Goal: Information Seeking & Learning: Learn about a topic

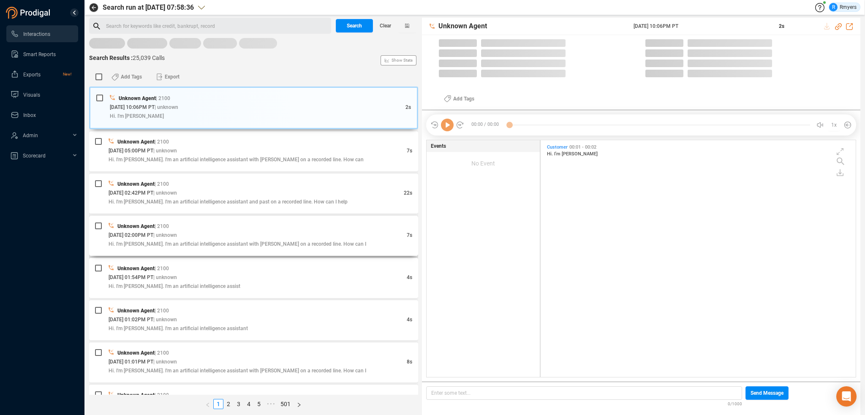
scroll to position [235, 311]
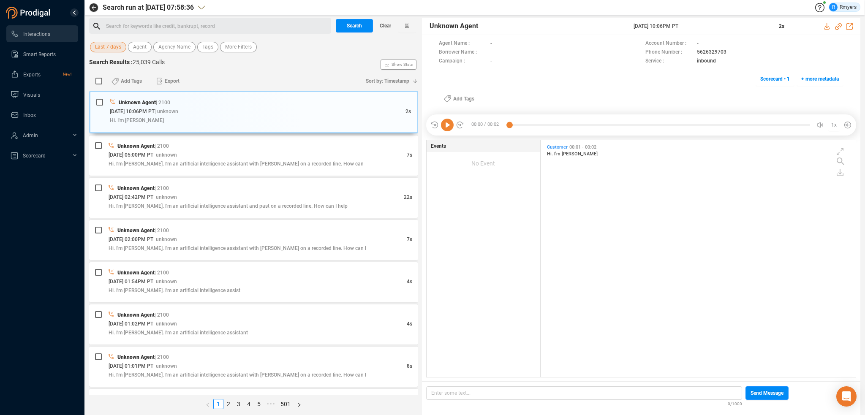
click at [105, 50] on span "Last 7 days" at bounding box center [108, 47] width 26 height 11
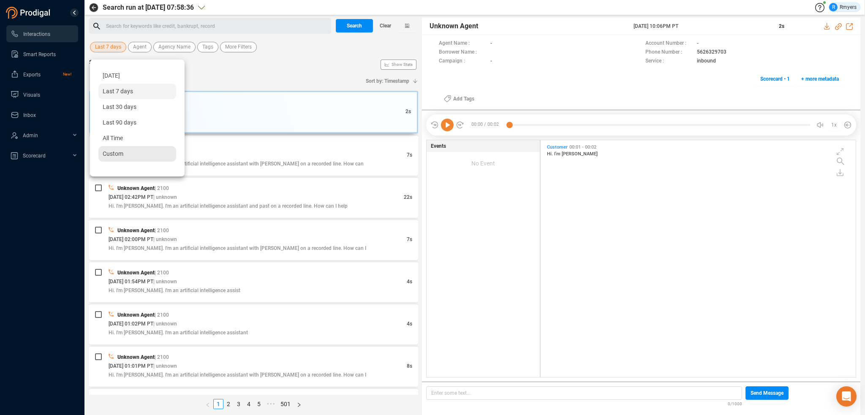
click at [128, 156] on div "Custom" at bounding box center [137, 154] width 78 height 16
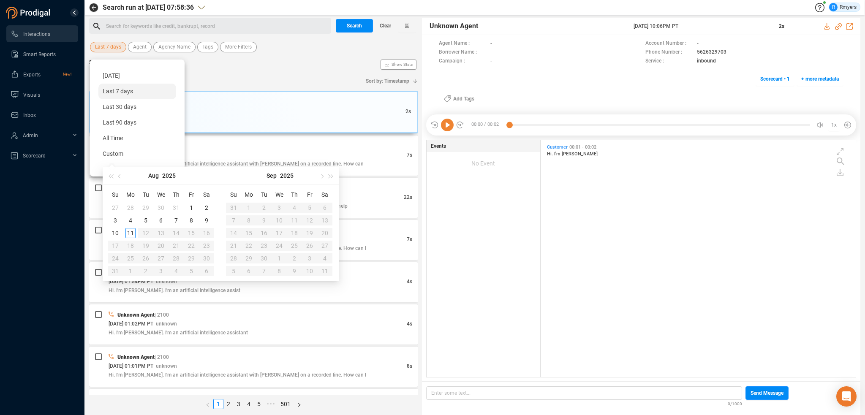
type input "[DATE]"
click at [193, 223] on div "8" at bounding box center [191, 220] width 10 height 10
click at [192, 222] on div "8" at bounding box center [191, 220] width 10 height 10
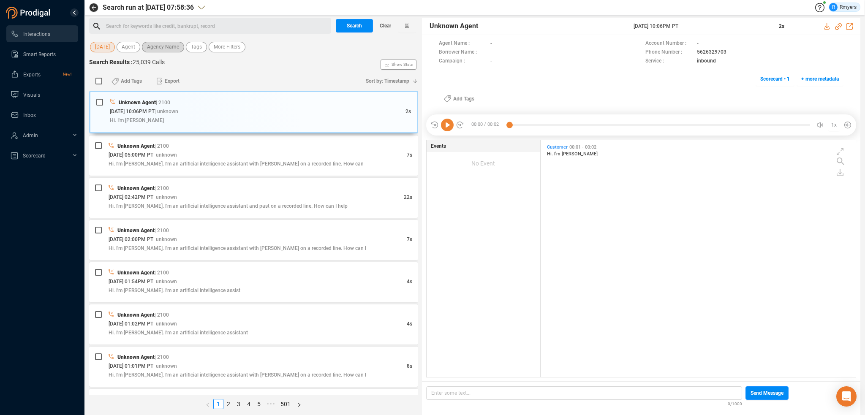
click at [152, 49] on span "Agency Name" at bounding box center [163, 47] width 32 height 11
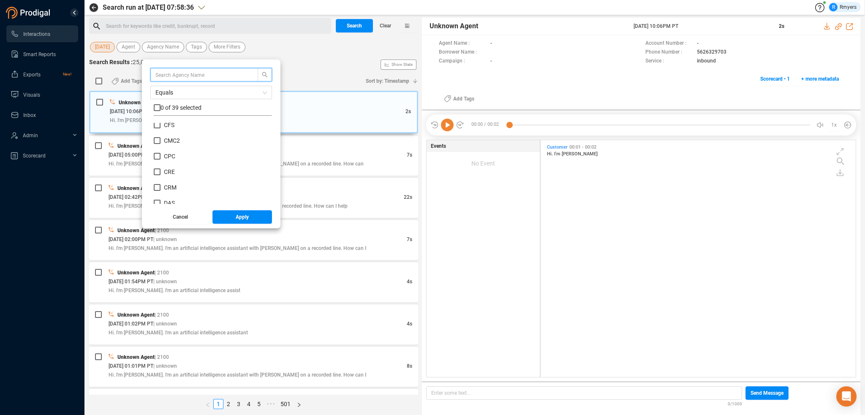
scroll to position [127, 0]
click at [168, 170] on span "CRM" at bounding box center [170, 172] width 13 height 7
click at [160, 170] on input "CRM" at bounding box center [157, 172] width 7 height 7
checkbox input "true"
click at [231, 212] on button "Apply" at bounding box center [242, 217] width 60 height 14
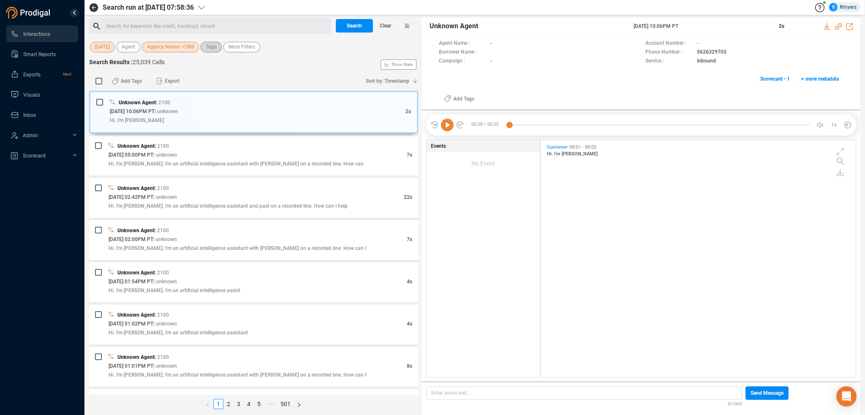
click at [209, 46] on span "Tags" at bounding box center [211, 47] width 11 height 11
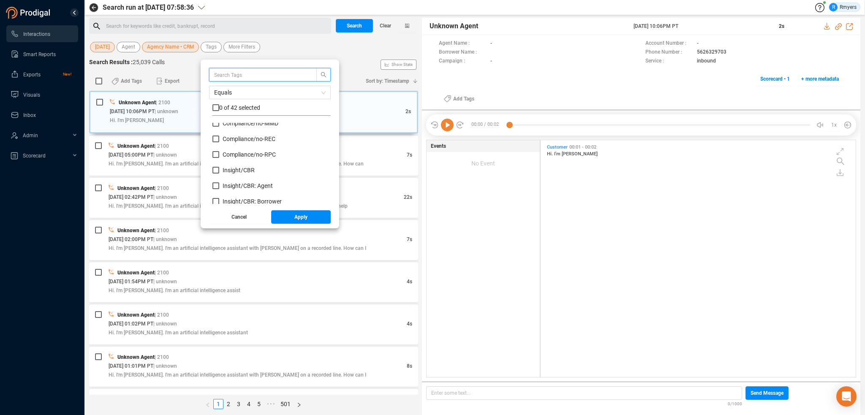
scroll to position [84, 0]
click at [238, 153] on span "Insight/ CBR" at bounding box center [239, 152] width 32 height 7
click at [219, 153] on input "Insight/ CBR" at bounding box center [215, 152] width 7 height 7
checkbox input "true"
click at [237, 165] on span "Insight/ CBR: Agent" at bounding box center [248, 167] width 50 height 7
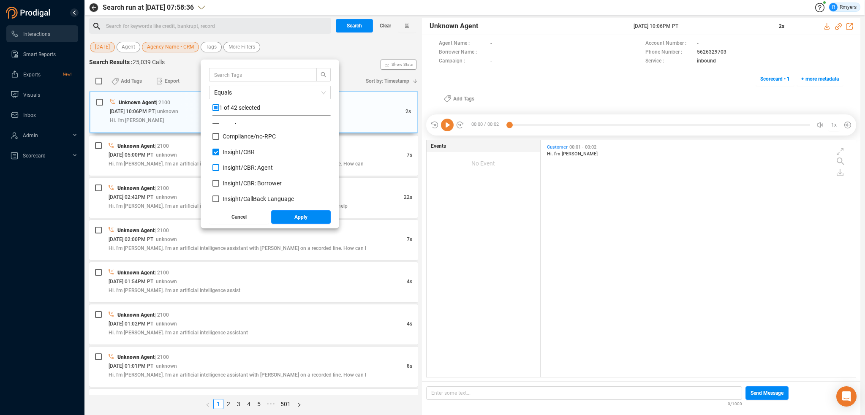
click at [219, 165] on input "Insight/ CBR: Agent" at bounding box center [215, 167] width 7 height 7
checkbox input "true"
click at [240, 180] on span "Insight/ CBR: Borrower" at bounding box center [252, 183] width 59 height 7
click at [219, 180] on input "Insight/ CBR: Borrower" at bounding box center [215, 183] width 7 height 7
checkbox input "true"
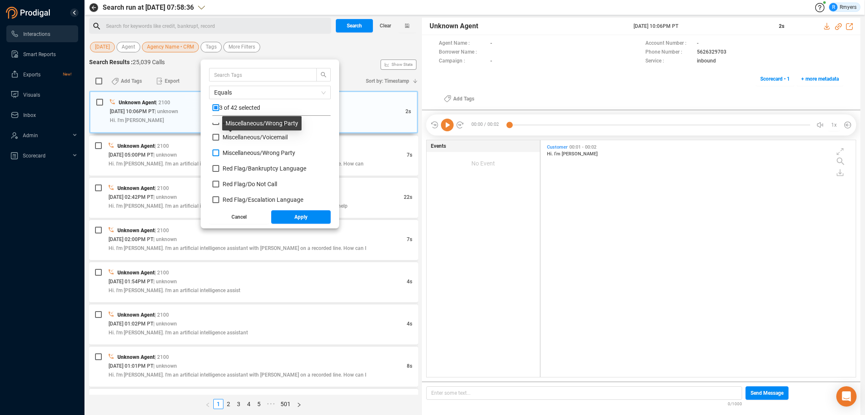
scroll to position [380, 0]
click at [234, 152] on span "Red Flag/ Bankruptcy Language" at bounding box center [265, 153] width 84 height 7
click at [219, 152] on input "Red Flag/ Bankruptcy Language" at bounding box center [215, 153] width 7 height 7
checkbox input "true"
drag, startPoint x: 235, startPoint y: 185, endPoint x: 236, endPoint y: 197, distance: 12.7
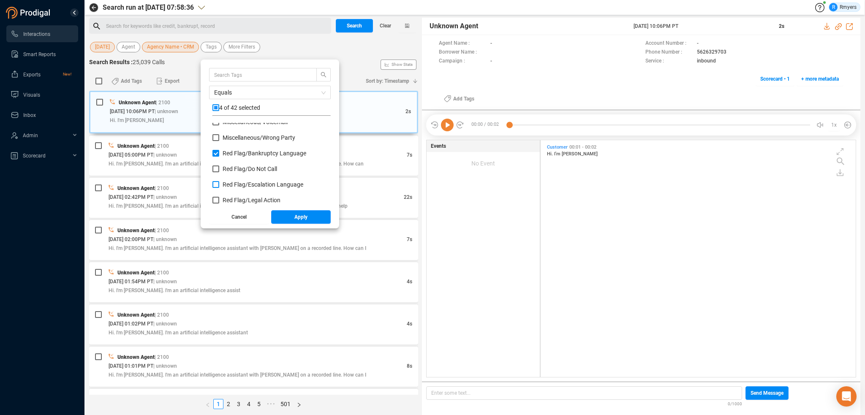
click at [235, 185] on span "Red Flag/ Escalation Language" at bounding box center [263, 184] width 81 height 7
click at [219, 185] on input "Red Flag/ Escalation Language" at bounding box center [215, 184] width 7 height 7
checkbox input "true"
click at [236, 200] on span "Red Flag/ Legal Action" at bounding box center [252, 200] width 58 height 7
click at [219, 200] on input "Red Flag/ Legal Action" at bounding box center [215, 200] width 7 height 7
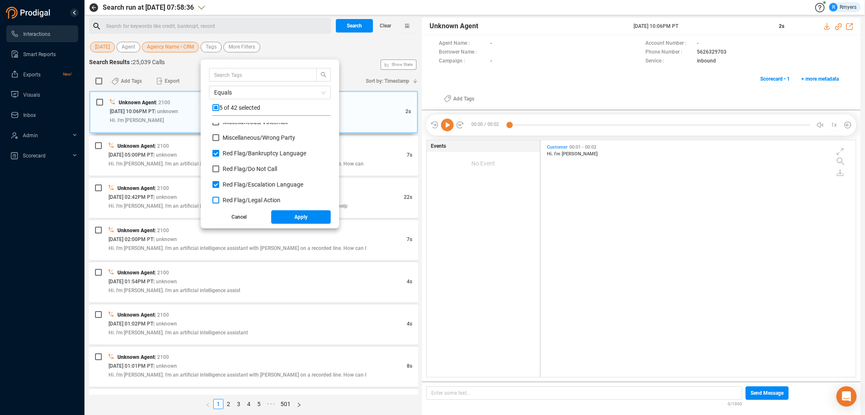
checkbox input "true"
click at [231, 171] on span "Red Flag/ Legal Action: Agent" at bounding box center [261, 173] width 76 height 7
click at [219, 171] on input "Red Flag/ Legal Action: Agent" at bounding box center [215, 173] width 7 height 7
checkbox input "true"
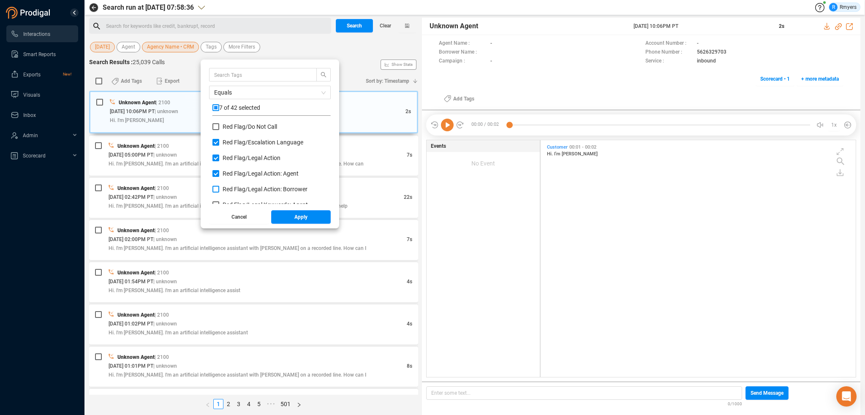
click at [233, 187] on span "Red Flag/ Legal Action: Borrower" at bounding box center [265, 189] width 85 height 7
click at [219, 187] on input "Red Flag/ Legal Action: Borrower" at bounding box center [215, 189] width 7 height 7
checkbox input "true"
click at [227, 165] on span "Red Flag/ Legal Keywords: Agent" at bounding box center [265, 162] width 85 height 7
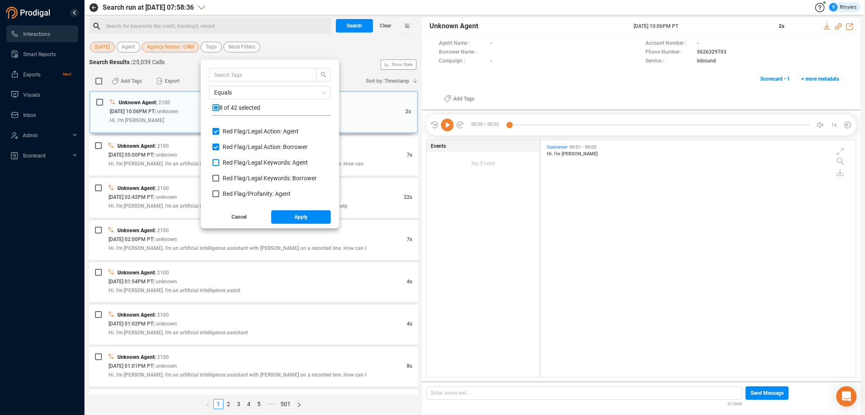
click at [219, 165] on input "Red Flag/ Legal Keywords: Agent" at bounding box center [215, 162] width 7 height 7
checkbox input "true"
click at [231, 178] on span "Red Flag/ Legal Keywords: Borrower" at bounding box center [270, 178] width 94 height 7
click at [219, 178] on input "Red Flag/ Legal Keywords: Borrower" at bounding box center [215, 178] width 7 height 7
checkbox input "true"
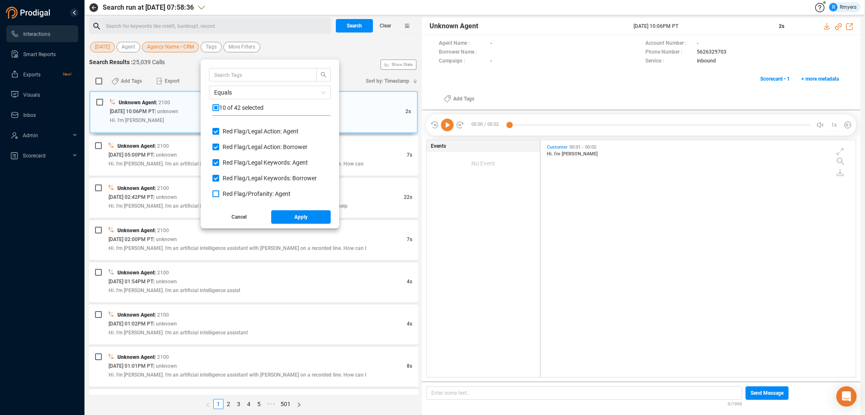
click at [231, 192] on span "Red Flag/ Profanity: Agent" at bounding box center [257, 193] width 68 height 7
click at [219, 192] on input "Red Flag/ Profanity: Agent" at bounding box center [215, 193] width 7 height 7
checkbox input "true"
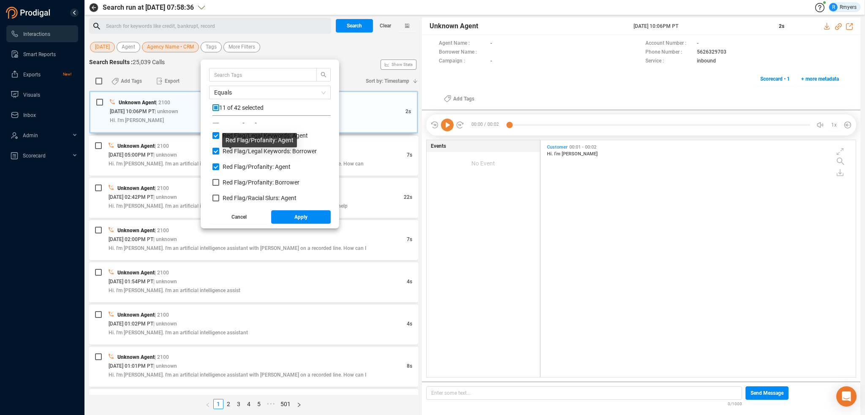
scroll to position [507, 0]
click at [228, 169] on span "Red Flag/ Profanity: Borrower" at bounding box center [261, 167] width 77 height 7
click at [219, 169] on input "Red Flag/ Profanity: Borrower" at bounding box center [215, 167] width 7 height 7
checkbox input "true"
click at [233, 186] on span "Red Flag/ Racial Slurs: Agent" at bounding box center [260, 182] width 74 height 7
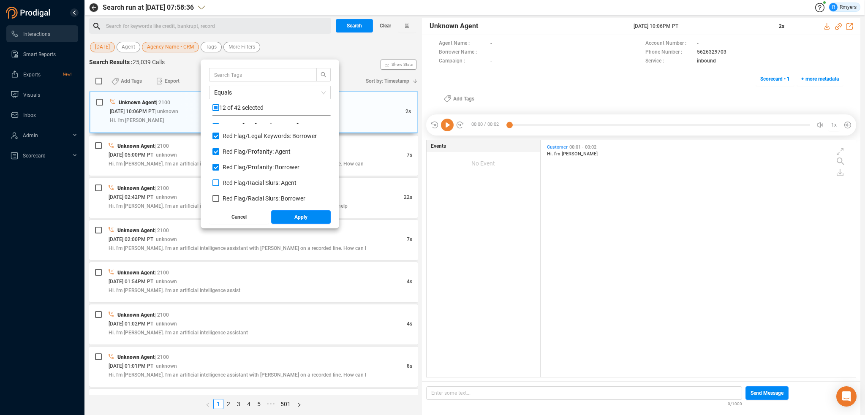
click at [219, 186] on input "Red Flag/ Racial Slurs: Agent" at bounding box center [215, 182] width 7 height 7
checkbox input "true"
click at [233, 196] on span "Red Flag/ Racial Slurs: Borrower" at bounding box center [264, 198] width 83 height 7
click at [219, 196] on input "Red Flag/ Racial Slurs: Borrower" at bounding box center [215, 198] width 7 height 7
checkbox input "true"
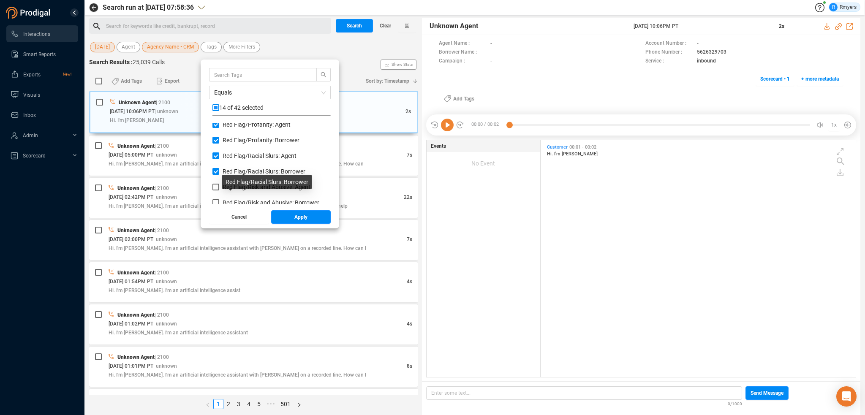
scroll to position [549, 0]
click at [225, 170] on span "Red Flag/ Risk and Abusive: Agent" at bounding box center [267, 171] width 88 height 7
click at [219, 170] on input "Red Flag/ Risk and Abusive: Agent" at bounding box center [215, 171] width 7 height 7
checkbox input "true"
click at [228, 184] on span "Red Flag/ Risk and Abusive: Borrower" at bounding box center [271, 187] width 97 height 7
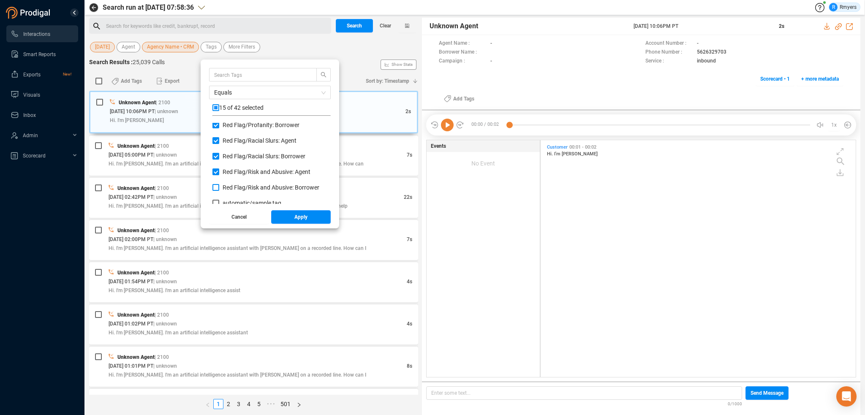
click at [219, 184] on input "Red Flag/ Risk and Abusive: Borrower" at bounding box center [215, 187] width 7 height 7
checkbox input "true"
click at [286, 216] on button "Apply" at bounding box center [301, 217] width 60 height 14
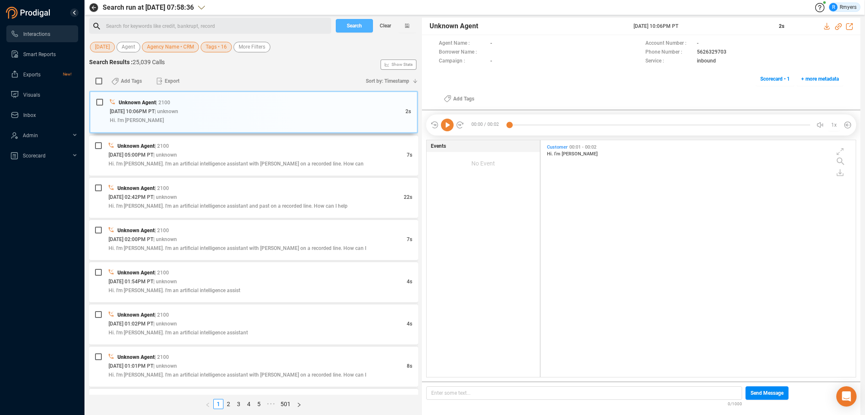
click at [343, 27] on button "Search" at bounding box center [354, 26] width 37 height 14
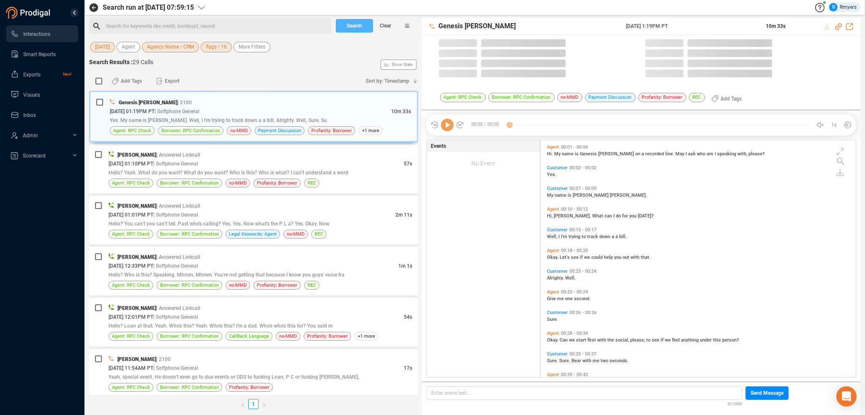
scroll to position [235, 311]
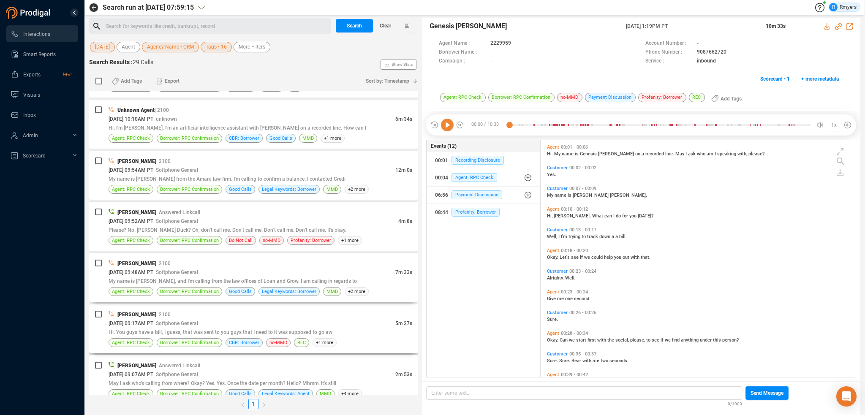
drag, startPoint x: 238, startPoint y: 285, endPoint x: 258, endPoint y: 314, distance: 35.1
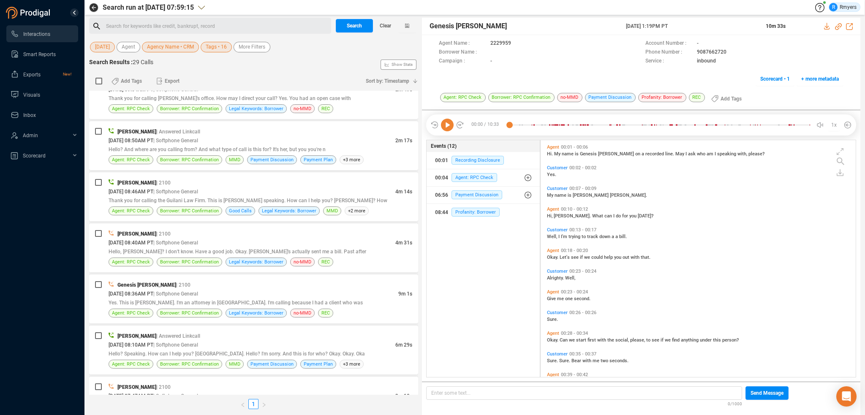
scroll to position [1175, 0]
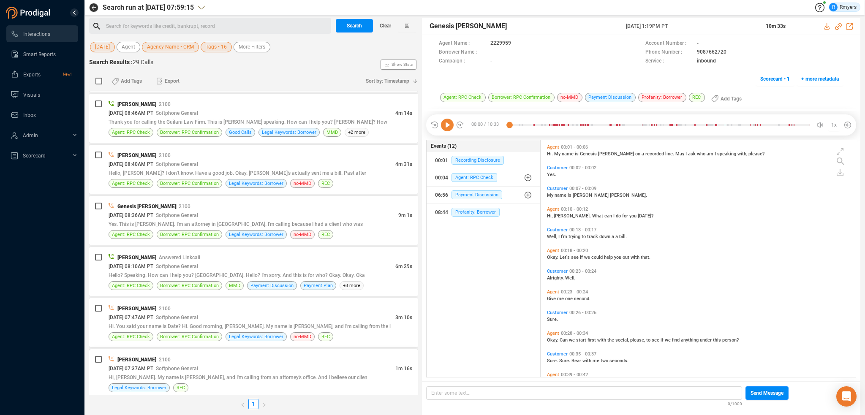
click at [278, 355] on div "[PERSON_NAME] | 2100" at bounding box center [261, 359] width 304 height 9
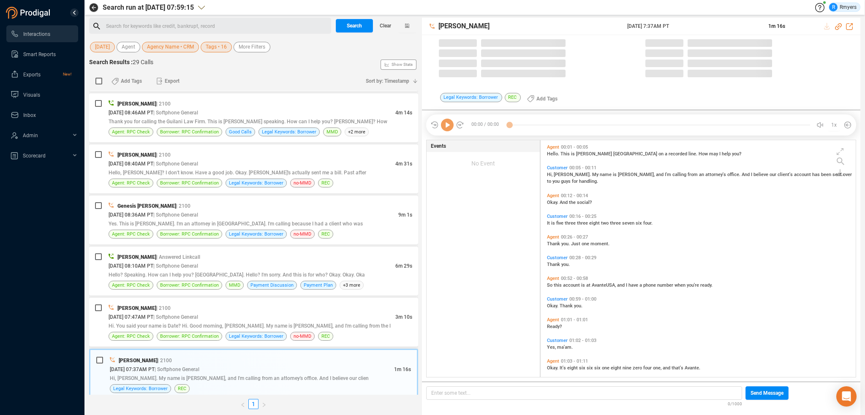
scroll to position [235, 311]
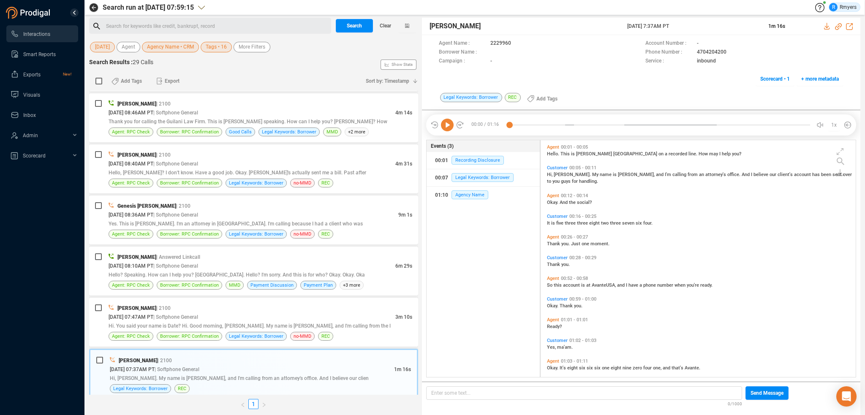
click at [445, 125] on icon at bounding box center [447, 125] width 13 height 13
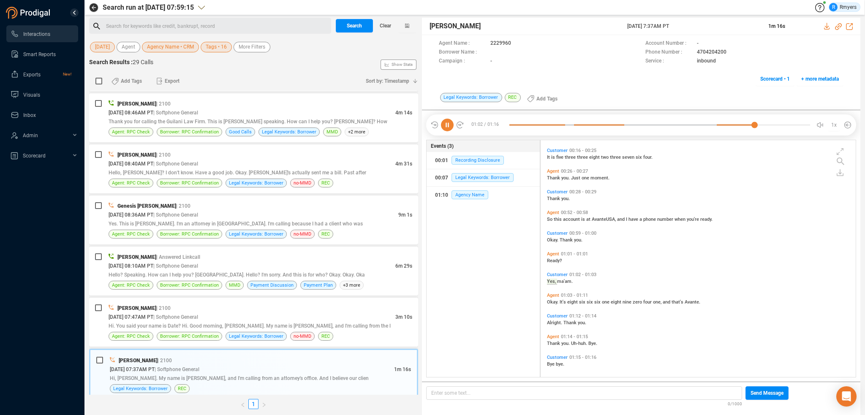
scroll to position [69, 0]
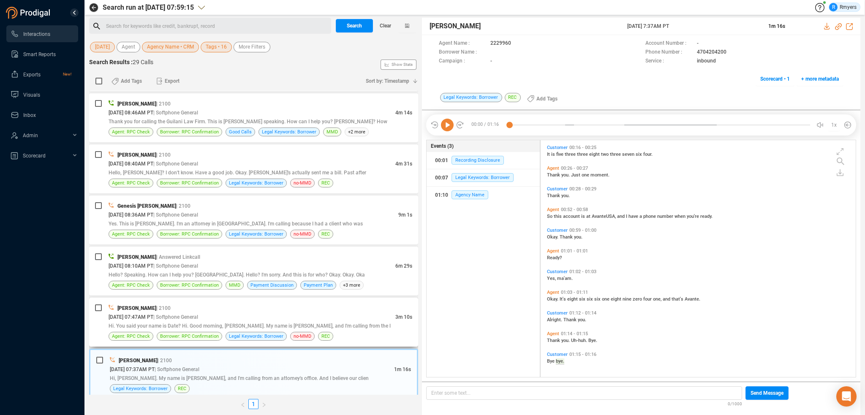
click at [333, 312] on div "[DATE] 07:47AM PT | Softphone General" at bounding box center [252, 316] width 287 height 9
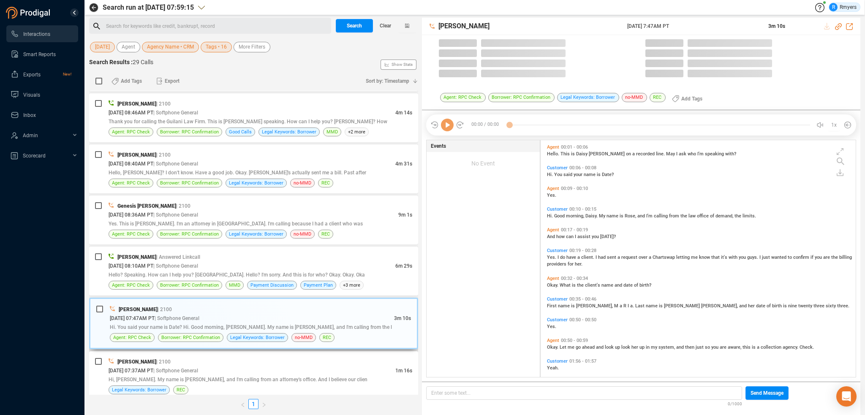
scroll to position [235, 311]
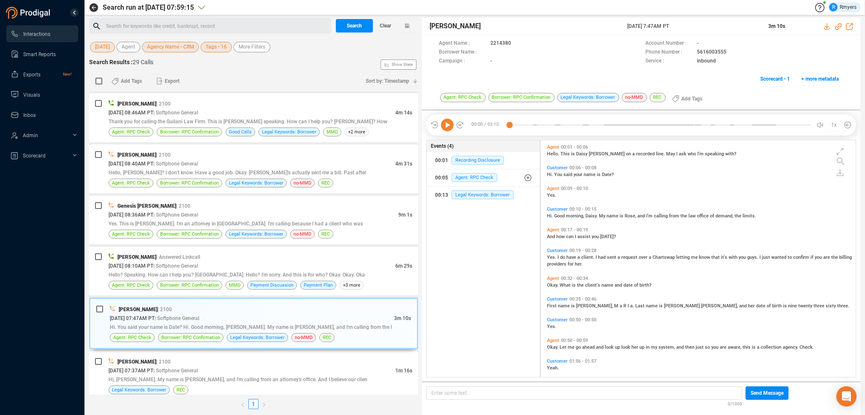
click at [445, 125] on icon at bounding box center [447, 125] width 13 height 13
click at [351, 366] on div "[DATE] 07:37AM PT | Softphone General" at bounding box center [252, 370] width 287 height 9
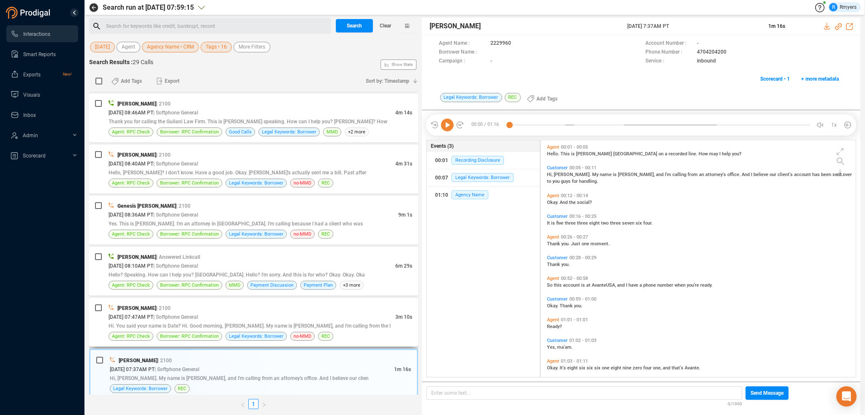
click at [325, 321] on div "Hi. You said your name is Date? Hi. Good morning, [PERSON_NAME]. My name is [PE…" at bounding box center [261, 325] width 304 height 9
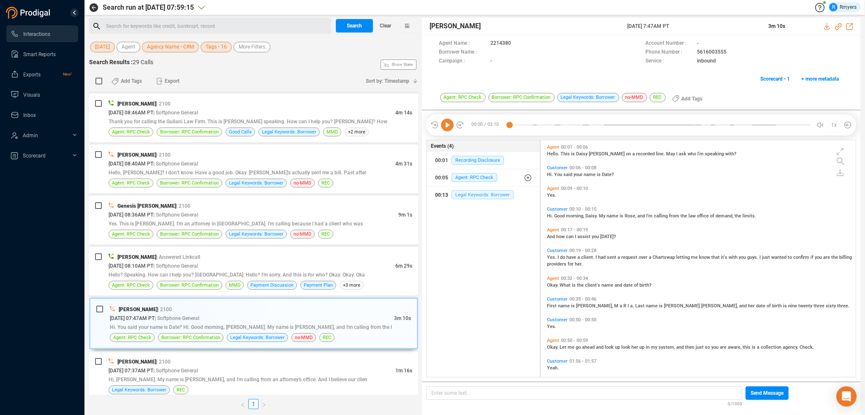
click at [464, 191] on span "Legal Keywords: Borrower" at bounding box center [482, 194] width 62 height 9
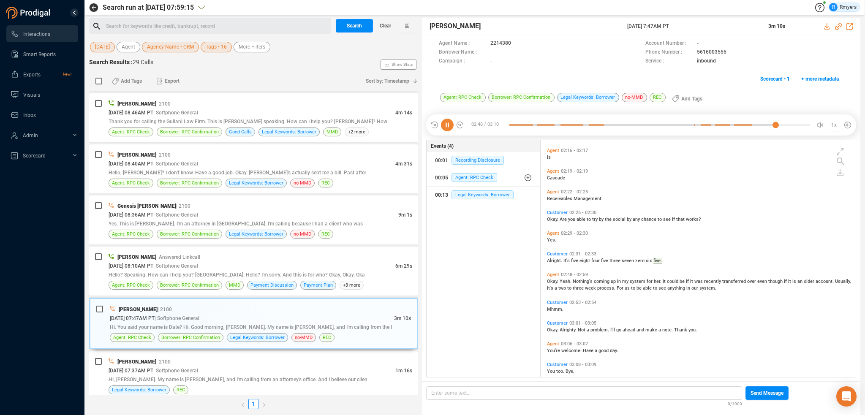
scroll to position [304, 0]
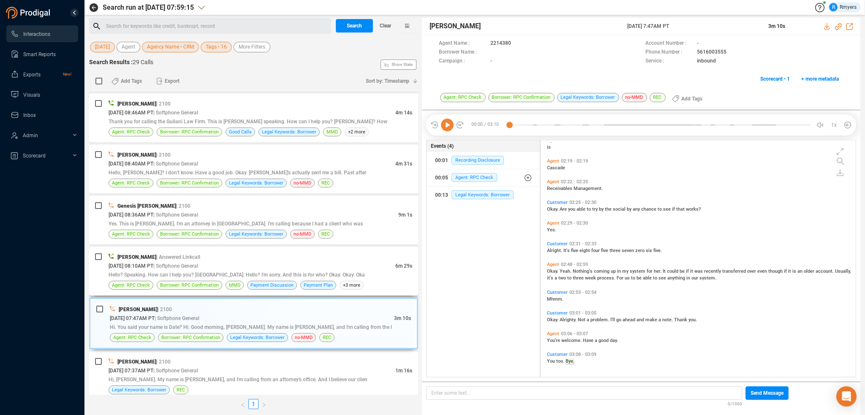
click at [271, 263] on div "[DATE] 08:10AM PT | Softphone General" at bounding box center [252, 265] width 287 height 9
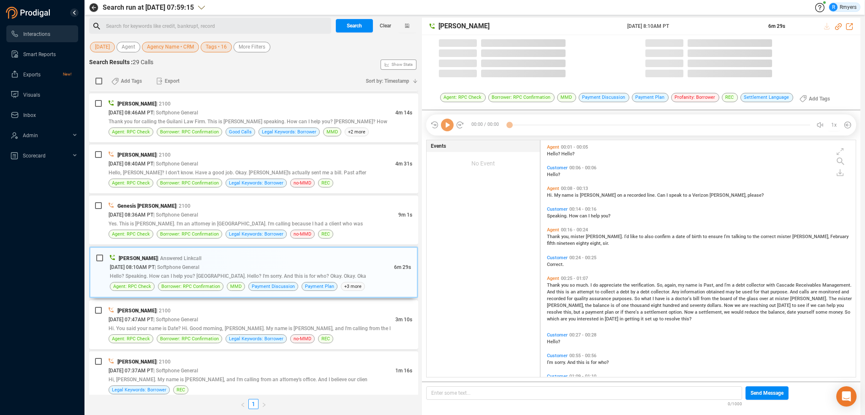
scroll to position [235, 311]
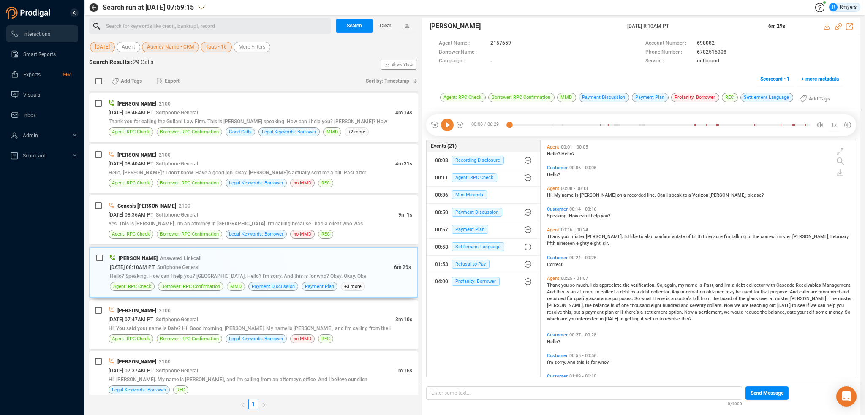
click at [448, 127] on icon at bounding box center [447, 125] width 13 height 13
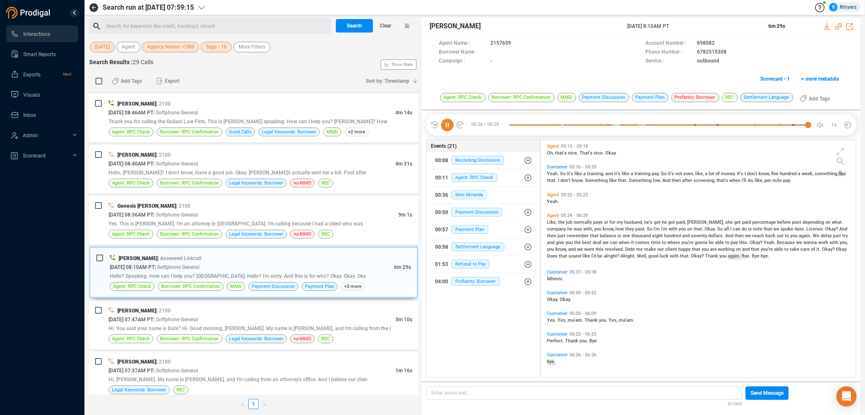
scroll to position [931, 0]
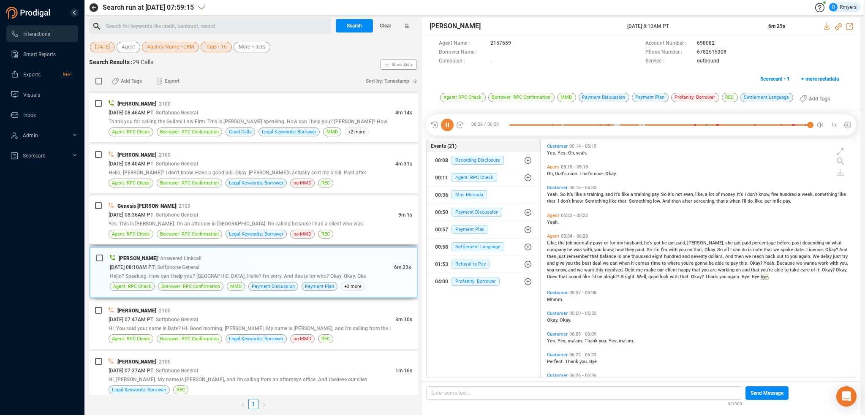
click at [195, 221] on span "Yes. This is [PERSON_NAME]. I'm an attorney in [GEOGRAPHIC_DATA]. I'm calling b…" at bounding box center [236, 224] width 254 height 6
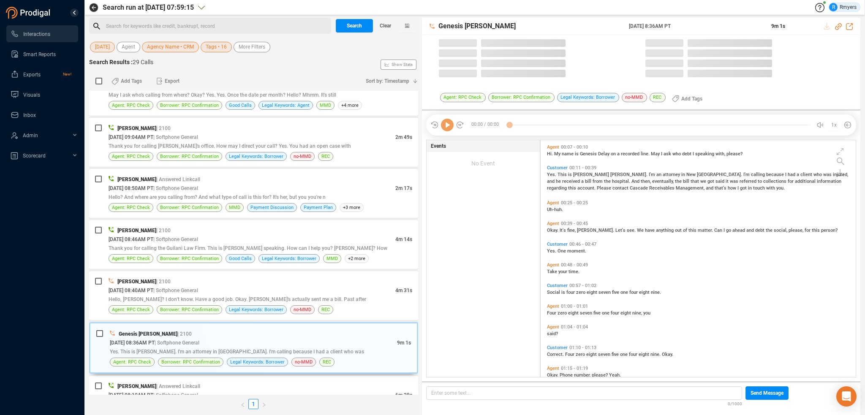
scroll to position [235, 311]
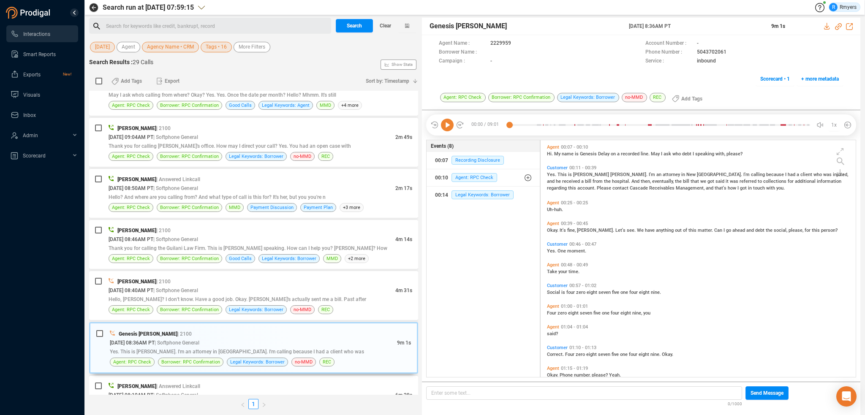
click at [445, 128] on icon at bounding box center [447, 125] width 13 height 13
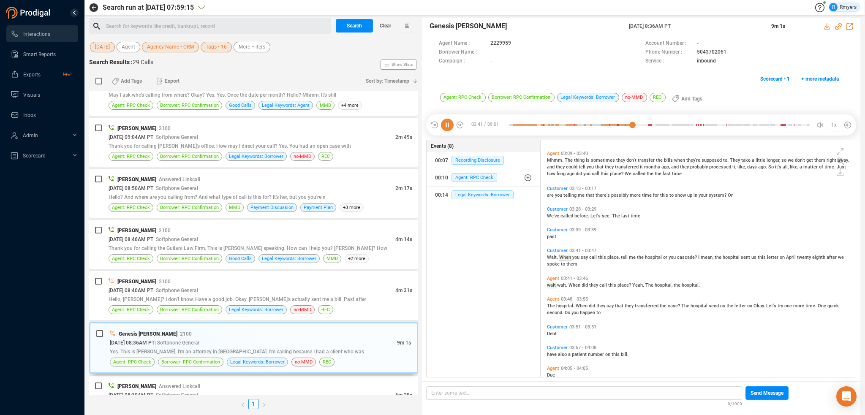
scroll to position [626, 0]
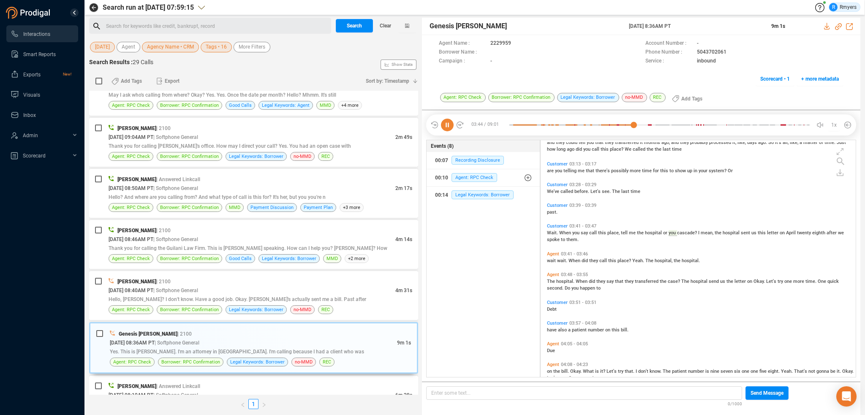
click at [448, 125] on icon at bounding box center [447, 125] width 13 height 13
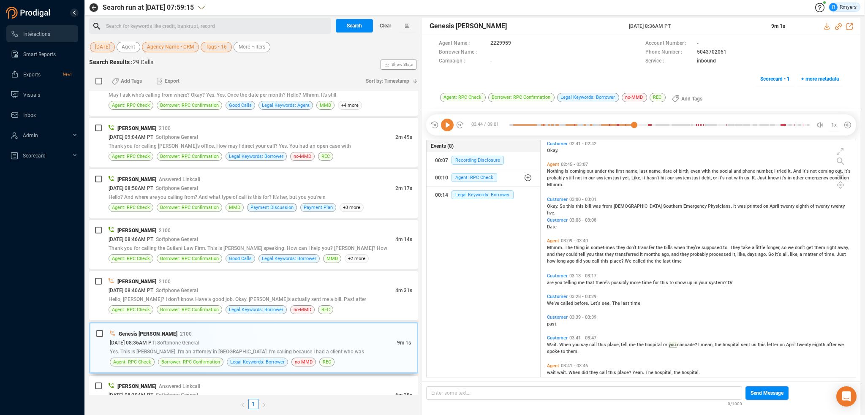
scroll to position [500, 0]
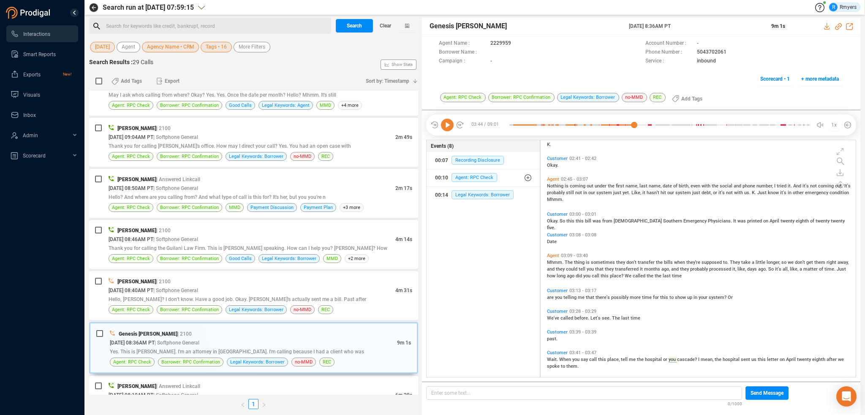
click at [552, 187] on span "Nothing" at bounding box center [556, 185] width 18 height 5
click at [441, 124] on icon at bounding box center [447, 125] width 13 height 13
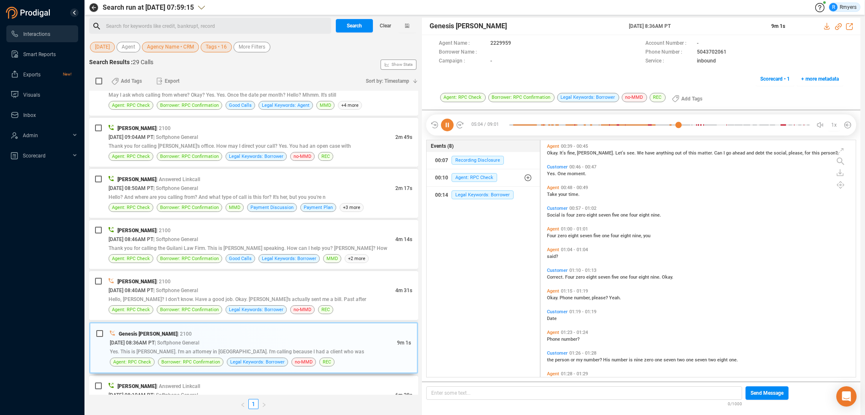
scroll to position [0, 0]
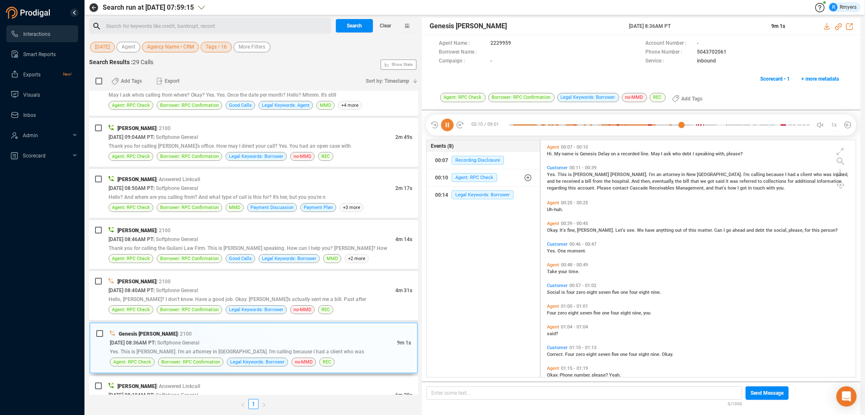
click at [556, 291] on span "Social" at bounding box center [554, 292] width 14 height 5
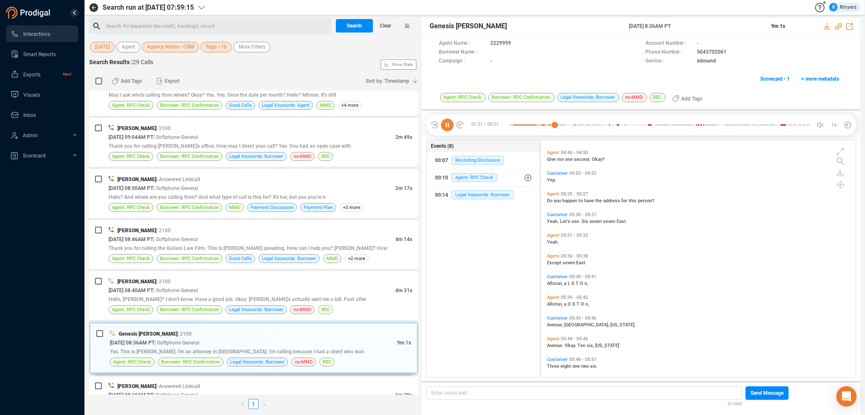
scroll to position [1182, 0]
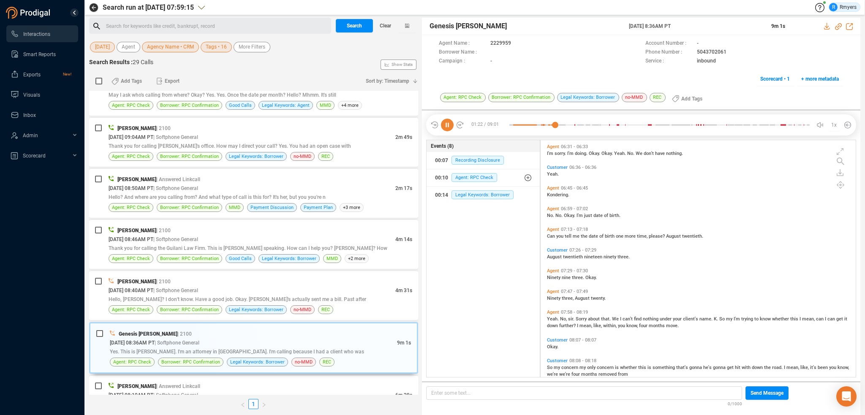
click at [562, 315] on div "Yeah. No, sir. Sorry about that. We I can't find nothing under your client's na…" at bounding box center [700, 322] width 307 height 14
click at [559, 323] on span "further?" at bounding box center [568, 325] width 18 height 5
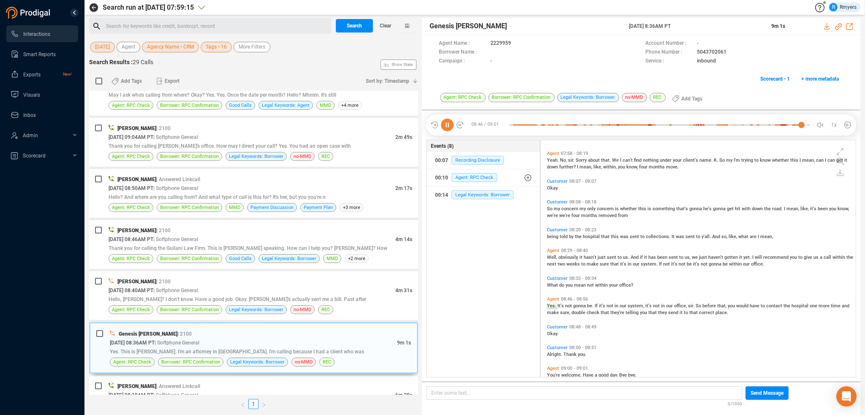
scroll to position [1355, 0]
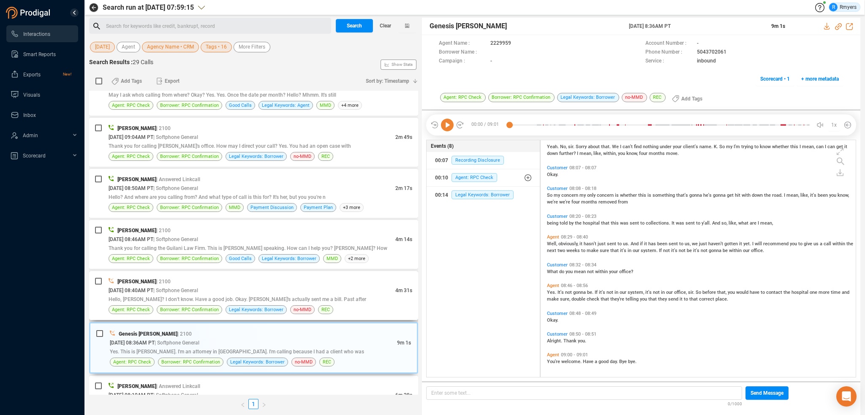
drag, startPoint x: 174, startPoint y: 285, endPoint x: 159, endPoint y: 277, distance: 16.8
click at [172, 284] on div "[PERSON_NAME] | 2100 [DATE] 08:40AM PT | Softphone General 4m 31s Hello, [PERSO…" at bounding box center [261, 295] width 304 height 37
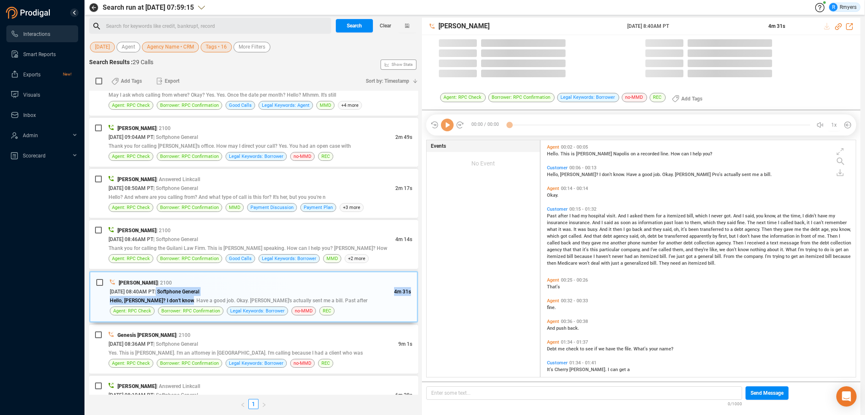
scroll to position [235, 311]
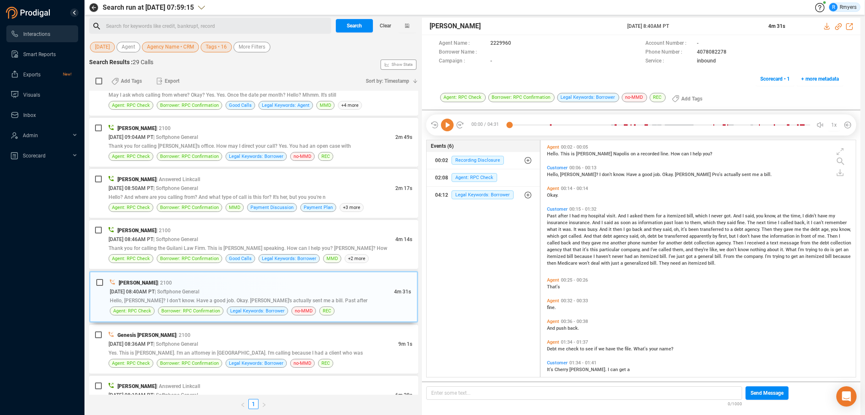
click at [446, 126] on icon at bounding box center [447, 125] width 13 height 13
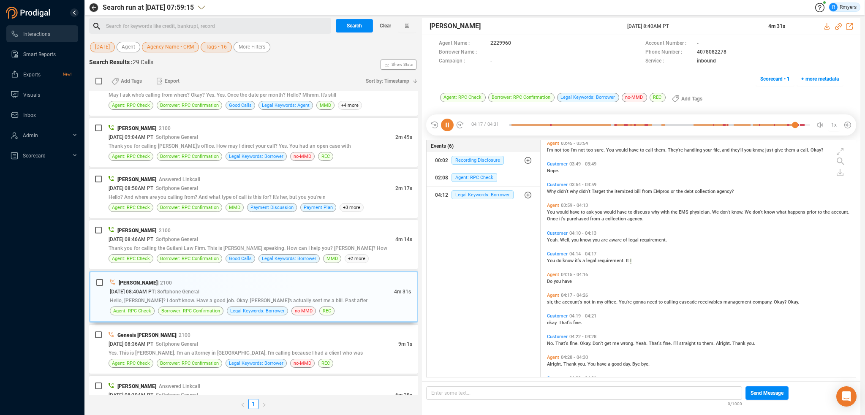
scroll to position [726, 0]
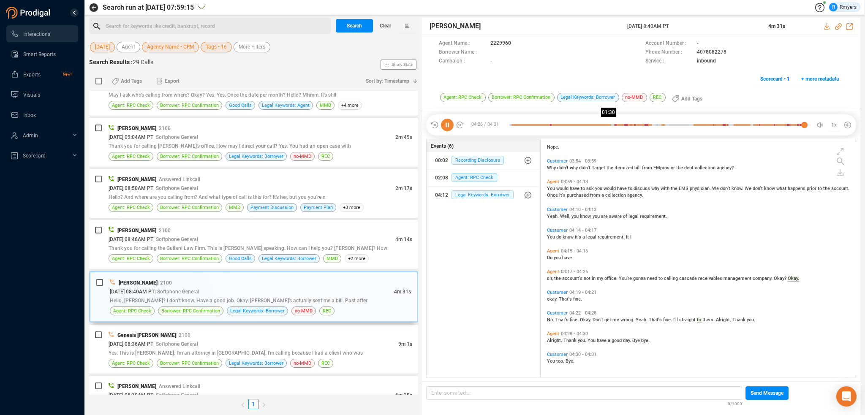
click at [609, 125] on div at bounding box center [659, 125] width 301 height 13
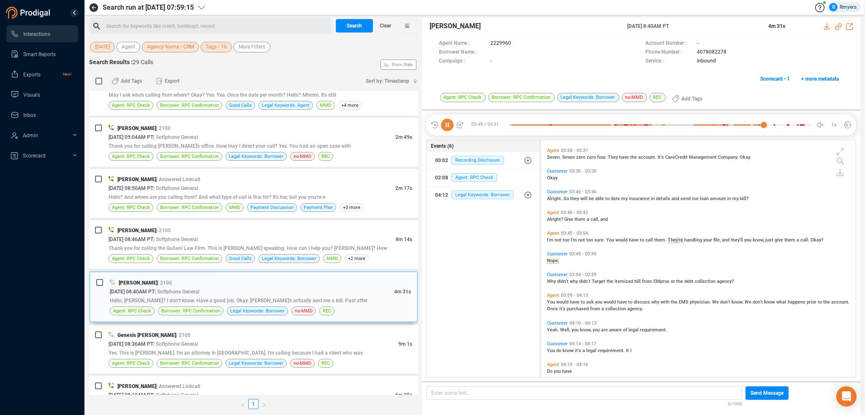
scroll to position [592, 0]
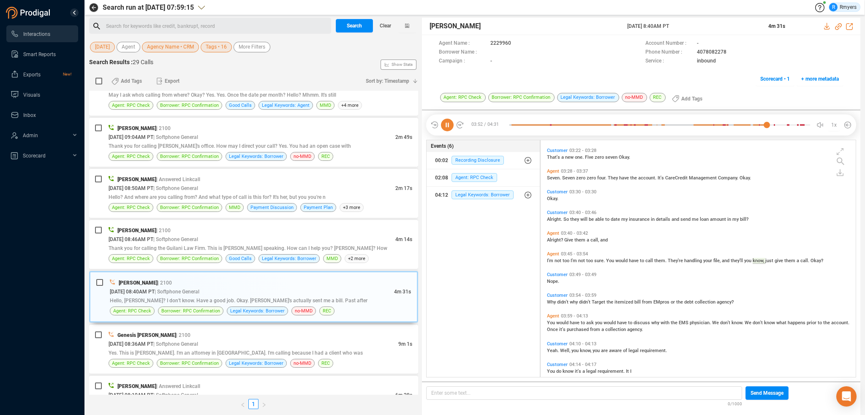
click at [550, 219] on span "Alright." at bounding box center [555, 219] width 16 height 5
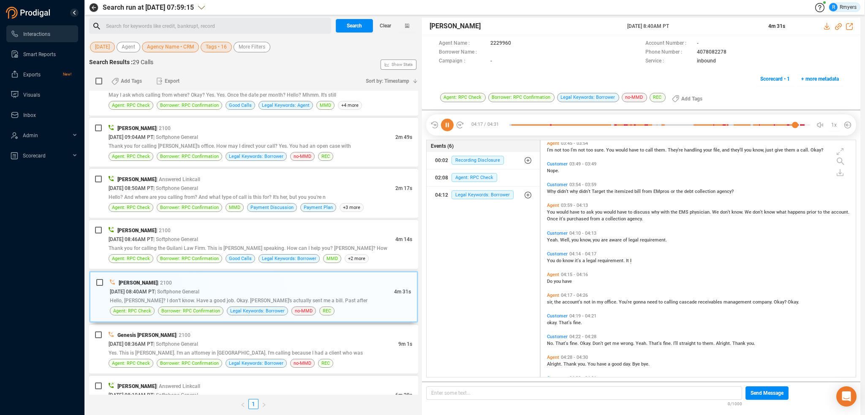
scroll to position [726, 0]
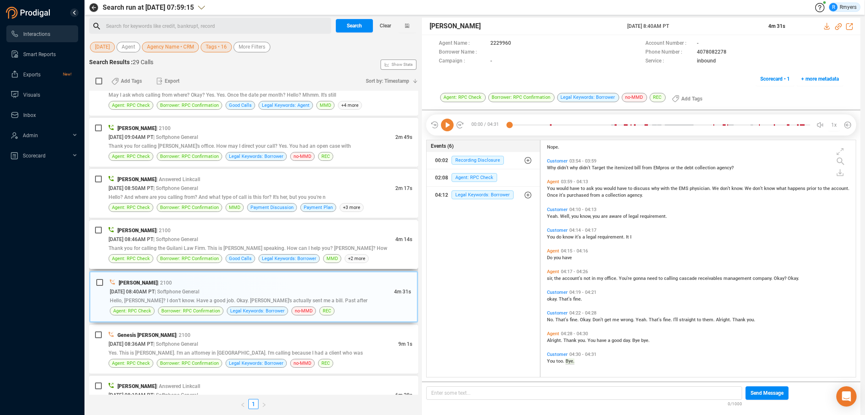
click at [199, 239] on div "[DATE] 08:46AM PT | Softphone General" at bounding box center [252, 239] width 287 height 9
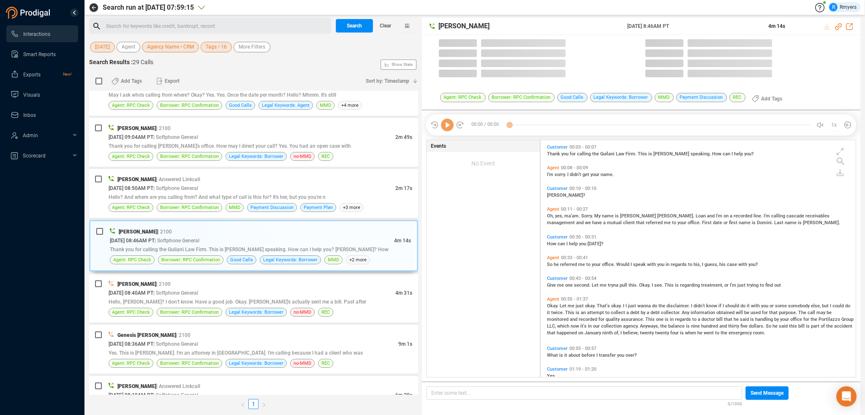
scroll to position [235, 311]
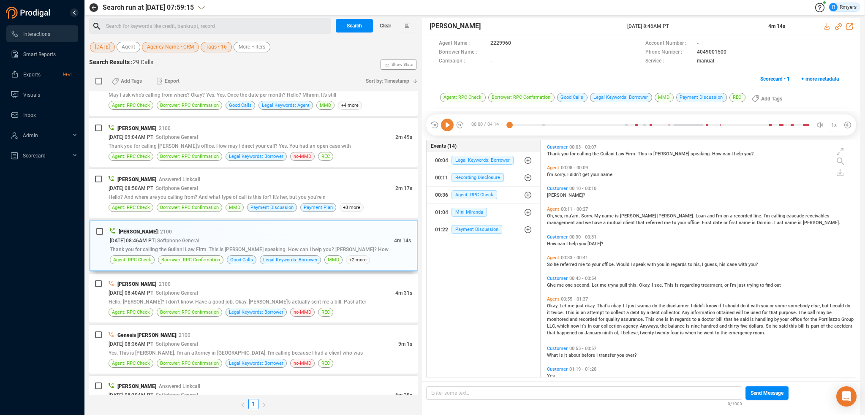
click at [446, 124] on icon at bounding box center [447, 125] width 13 height 13
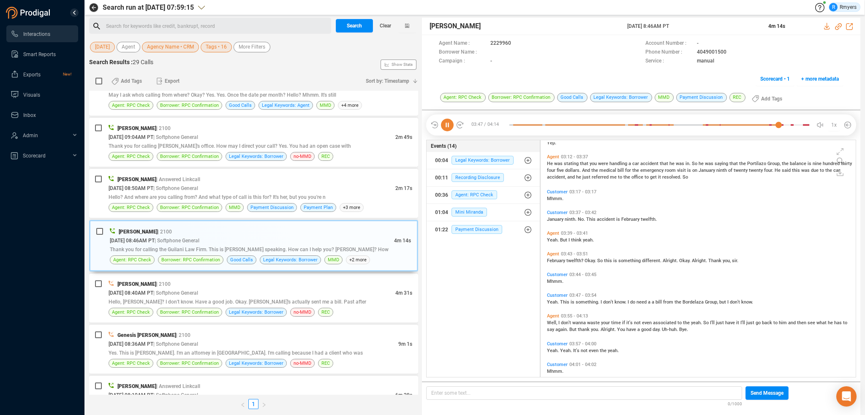
scroll to position [568, 0]
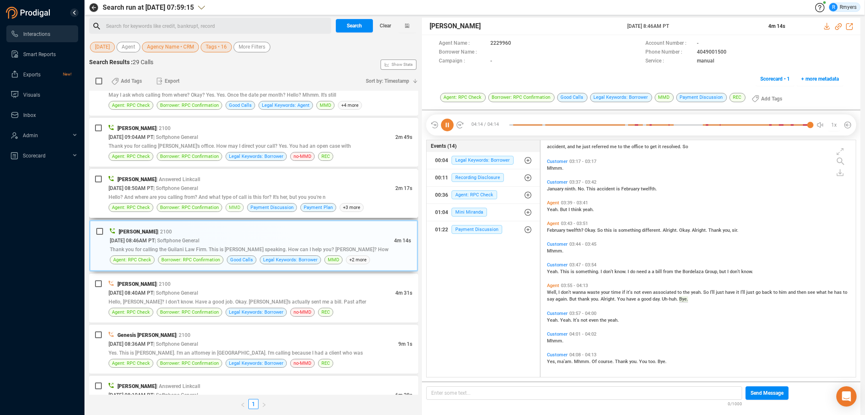
drag, startPoint x: 203, startPoint y: 189, endPoint x: 231, endPoint y: 208, distance: 34.4
click at [207, 193] on div "Hello? And where are you calling from? And what type of call is this for? It's …" at bounding box center [261, 197] width 304 height 9
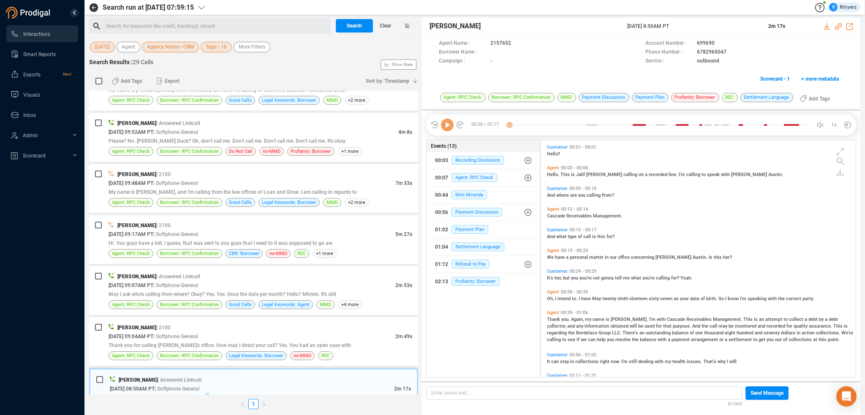
scroll to position [835, 0]
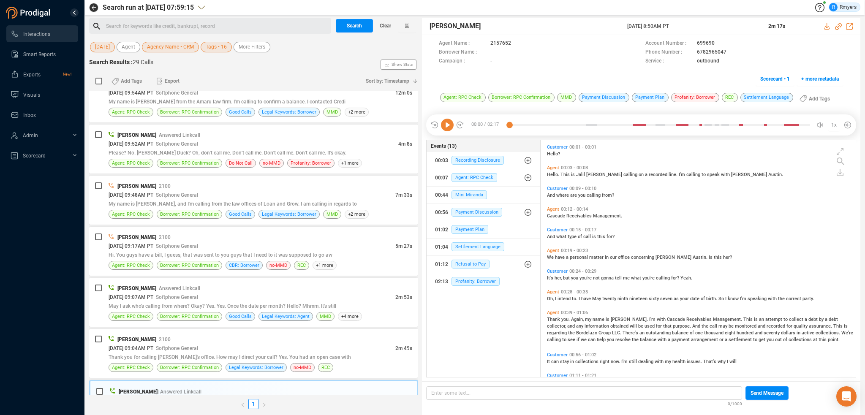
click at [450, 124] on icon at bounding box center [447, 125] width 13 height 13
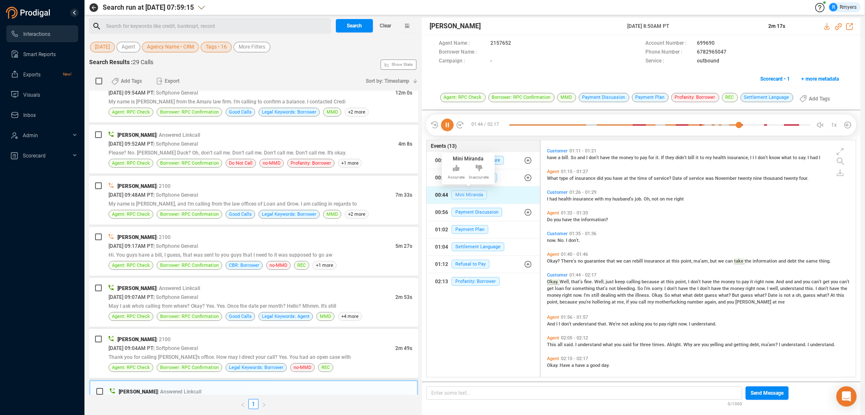
scroll to position [228, 0]
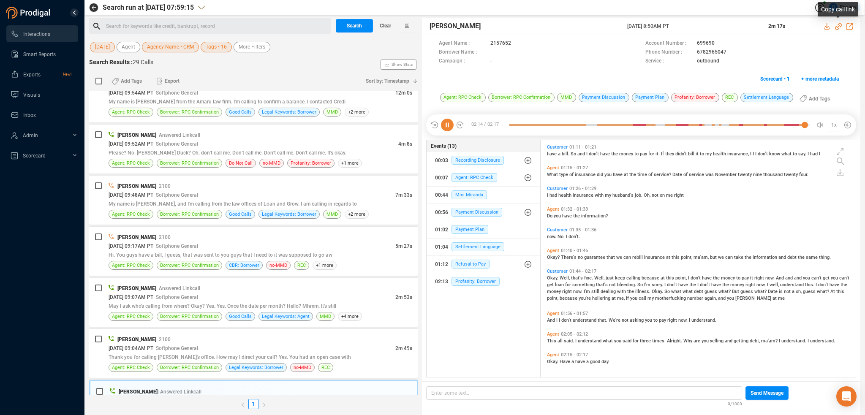
click at [839, 27] on icon at bounding box center [838, 26] width 7 height 7
click at [838, 27] on icon at bounding box center [838, 26] width 7 height 7
drag, startPoint x: 625, startPoint y: 26, endPoint x: 686, endPoint y: 22, distance: 60.5
click at [709, 34] on div "[PERSON_NAME] [DATE] 8:50AM PT 2m 17s" at bounding box center [641, 26] width 438 height 17
copy div "[DATE] 8:50AM PT"
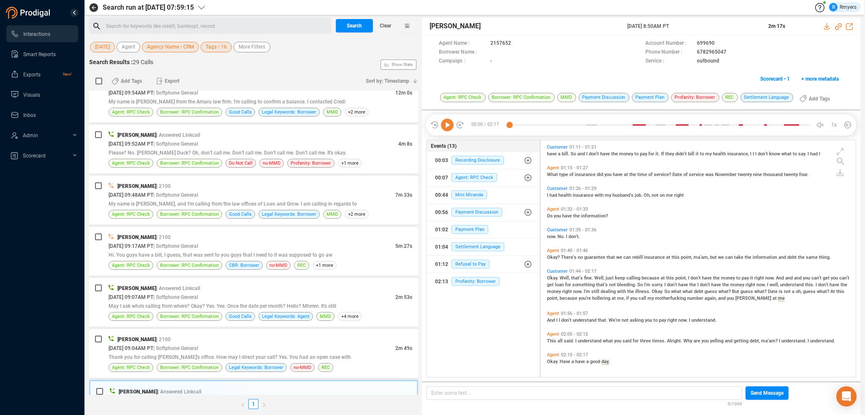
click at [551, 341] on span "This" at bounding box center [552, 340] width 11 height 5
click at [444, 126] on icon at bounding box center [447, 125] width 13 height 13
click at [553, 275] on span "Okay." at bounding box center [553, 277] width 13 height 5
click at [554, 339] on span "This" at bounding box center [552, 340] width 11 height 5
drag, startPoint x: 445, startPoint y: 121, endPoint x: 476, endPoint y: 152, distance: 44.2
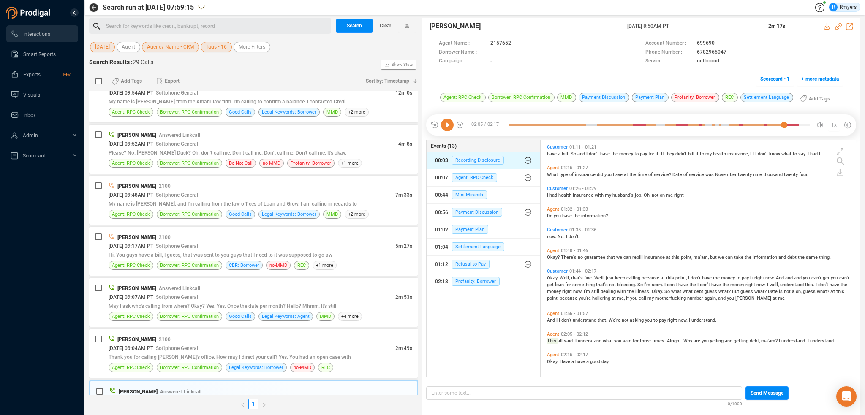
click at [445, 124] on icon at bounding box center [447, 125] width 13 height 13
click at [470, 279] on span "Profanity: Borrower" at bounding box center [475, 281] width 48 height 9
click at [610, 290] on span "dealing" at bounding box center [608, 291] width 16 height 5
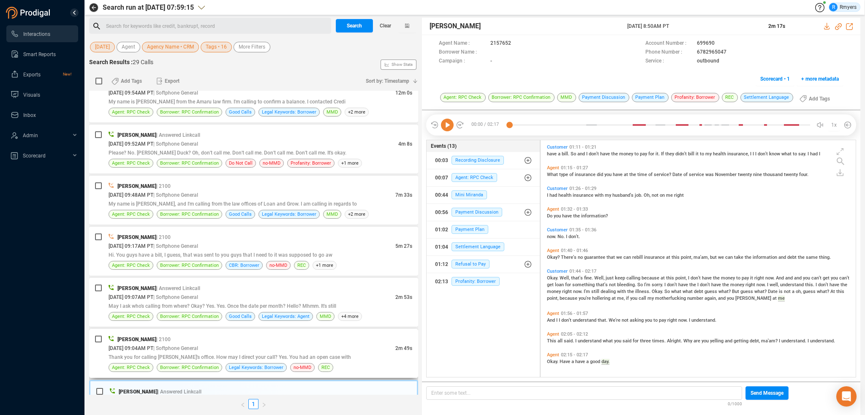
click at [220, 346] on div "[DATE] 09:04AM PT | Softphone General" at bounding box center [252, 348] width 287 height 9
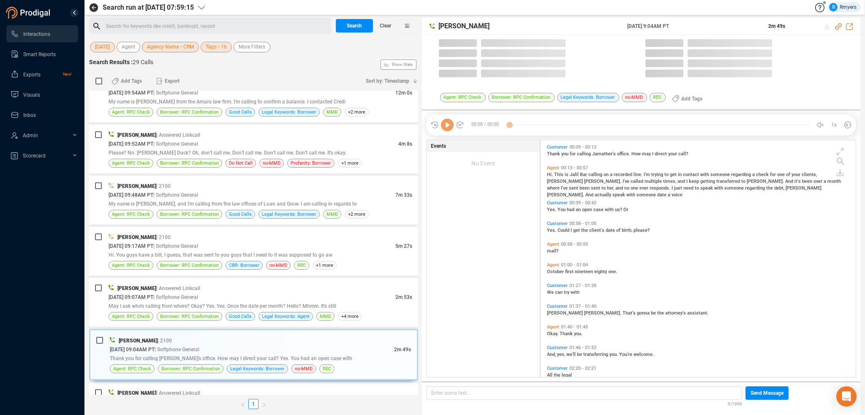
scroll to position [2, 4]
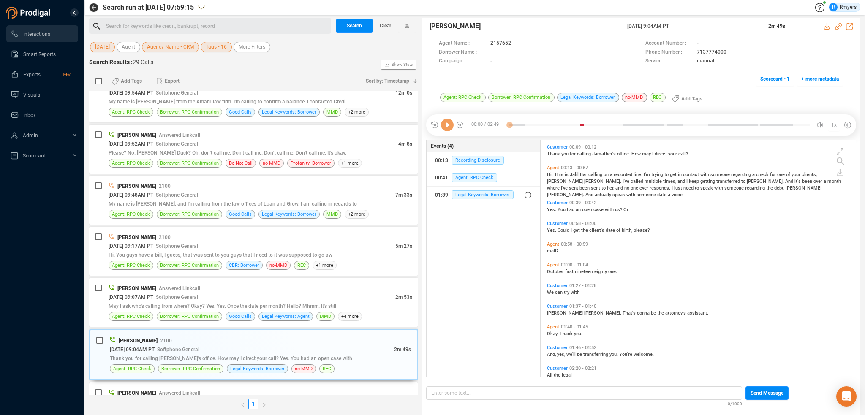
click at [449, 125] on icon at bounding box center [447, 125] width 13 height 13
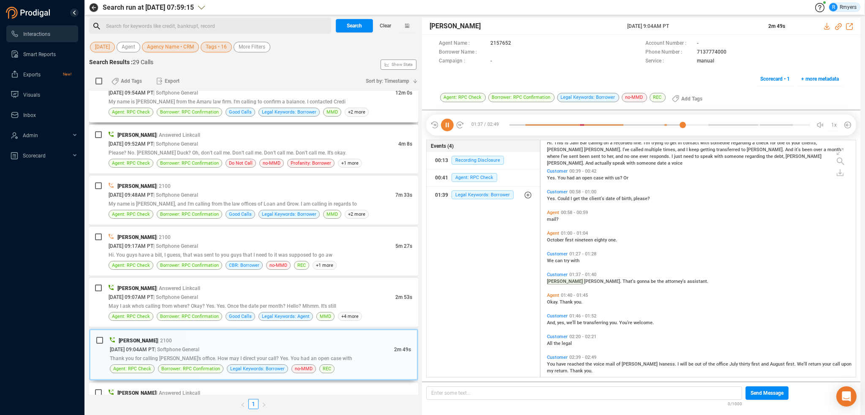
scroll to position [42, 0]
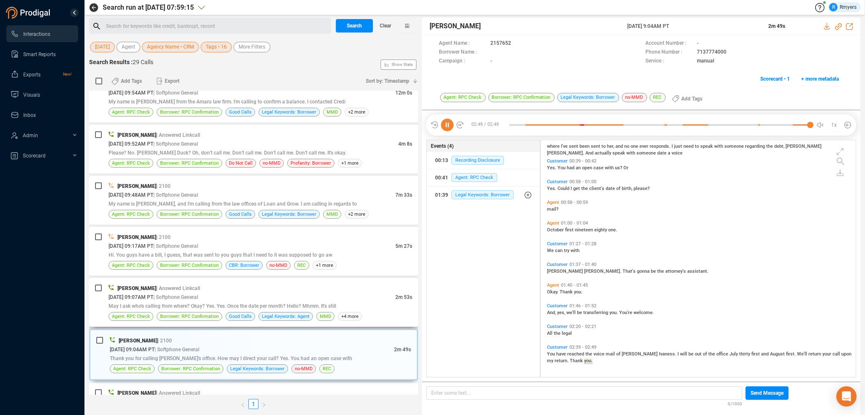
click at [330, 293] on div "[DATE] 09:07AM PT | Softphone General" at bounding box center [252, 297] width 287 height 9
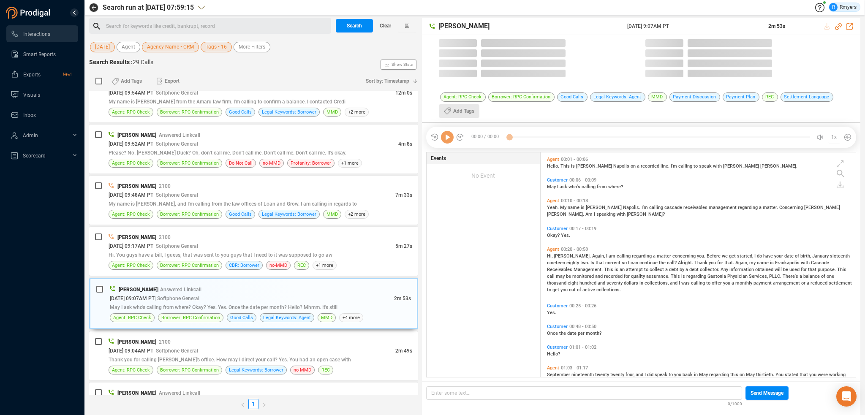
scroll to position [223, 311]
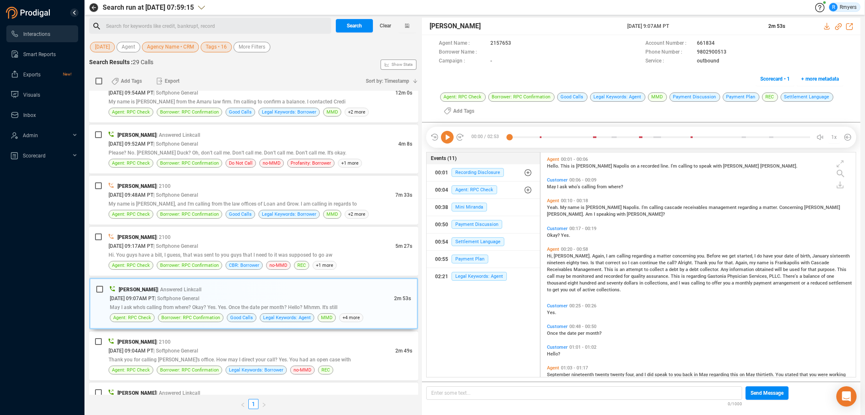
click at [448, 137] on icon at bounding box center [447, 137] width 13 height 13
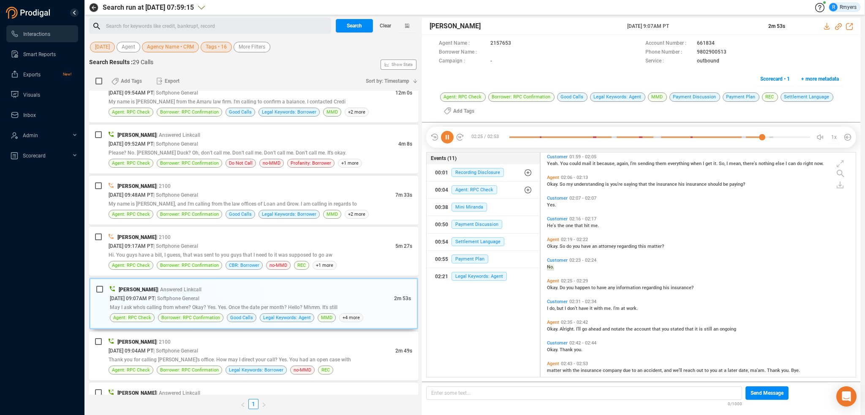
scroll to position [421, 0]
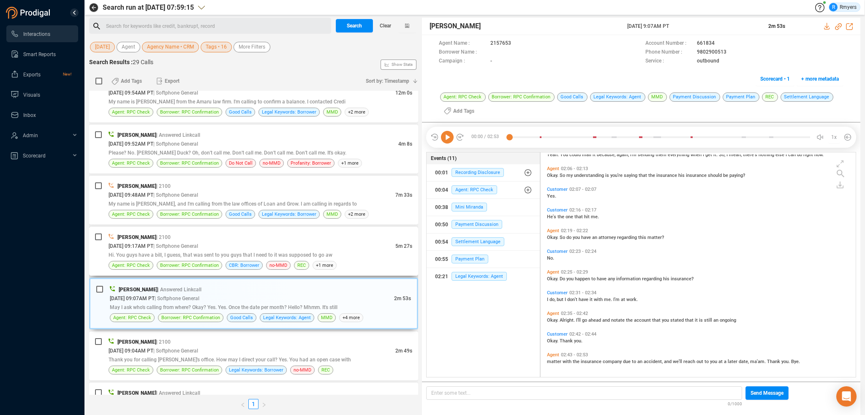
click at [259, 227] on div "[PERSON_NAME] | 2100 [DATE] 09:17AM PT | Softphone General 5m 27s Hi. You guys …" at bounding box center [253, 251] width 329 height 49
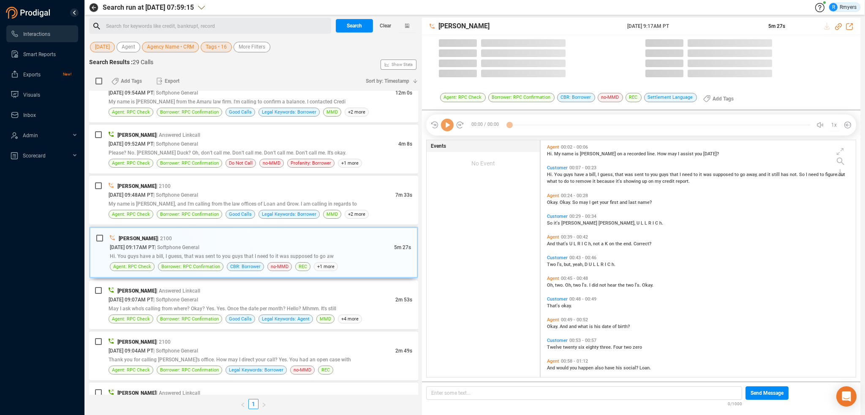
scroll to position [235, 311]
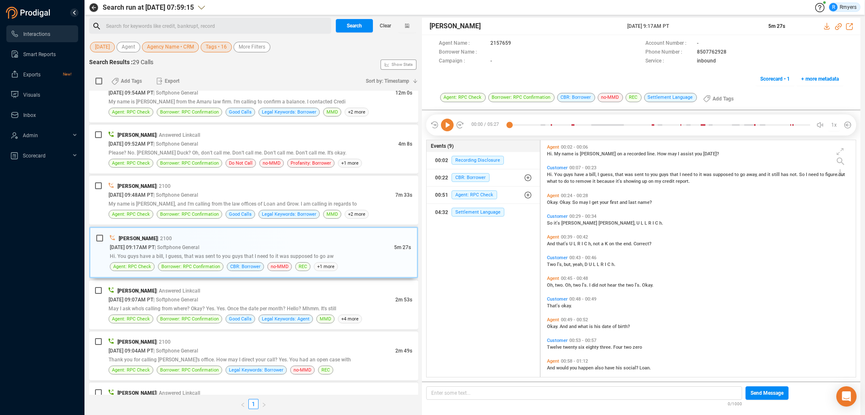
click at [443, 128] on icon at bounding box center [447, 125] width 13 height 13
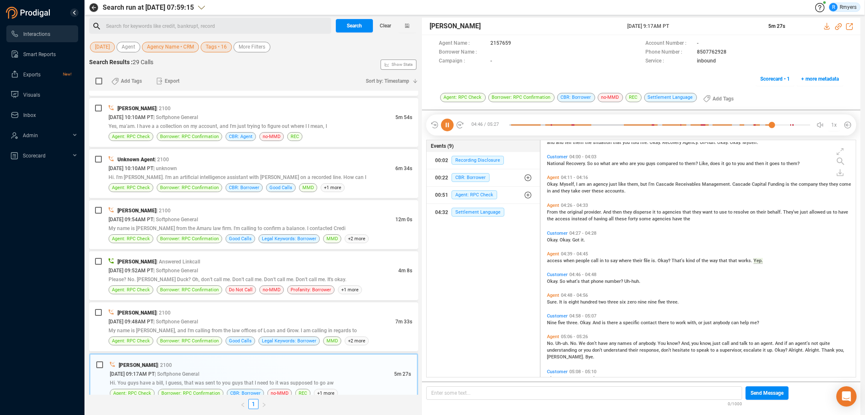
scroll to position [804, 0]
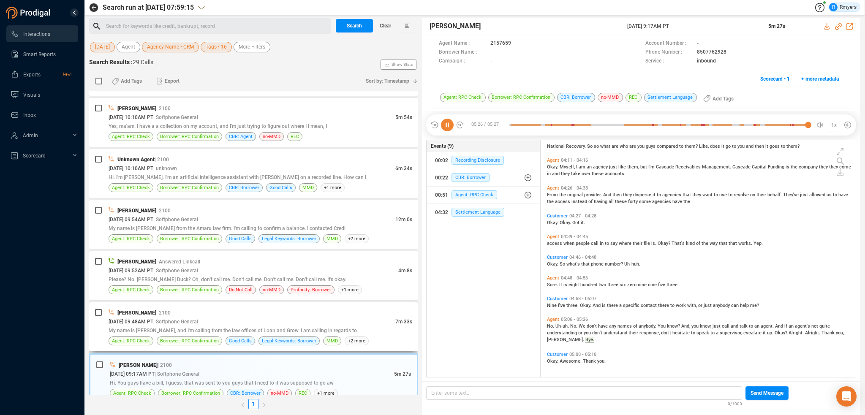
click at [216, 326] on div "My name is [PERSON_NAME], and I'm calling from the law offices of Loan and Grow…" at bounding box center [261, 330] width 304 height 9
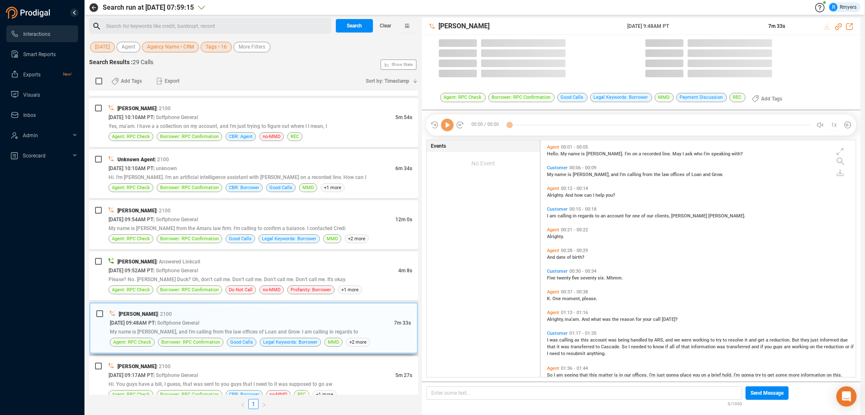
scroll to position [235, 311]
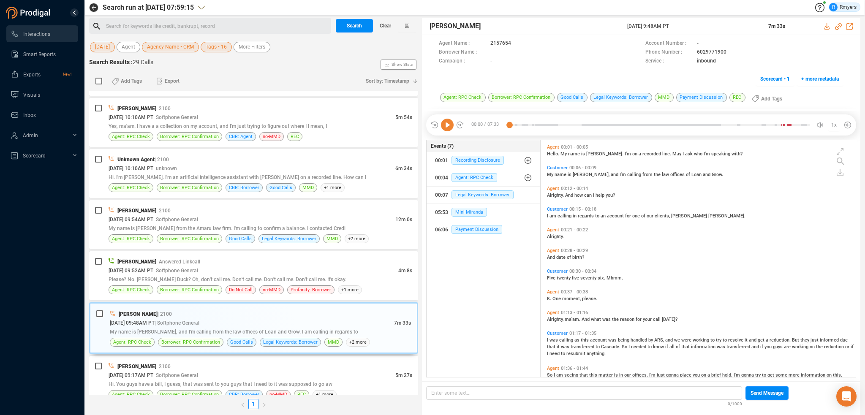
click at [444, 126] on icon at bounding box center [447, 125] width 13 height 13
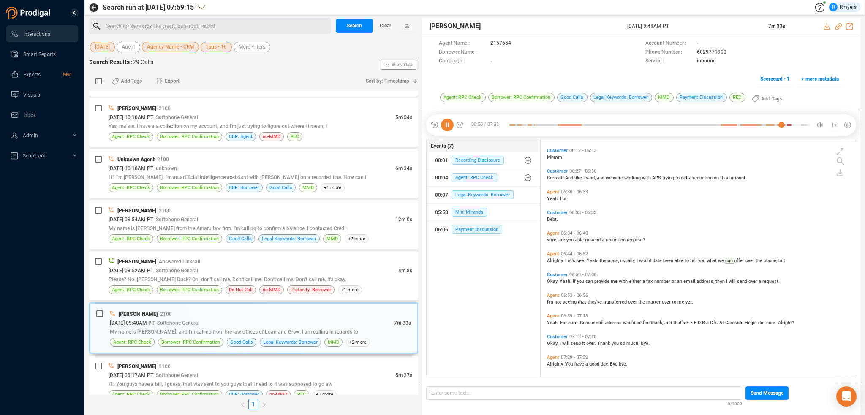
scroll to position [407, 0]
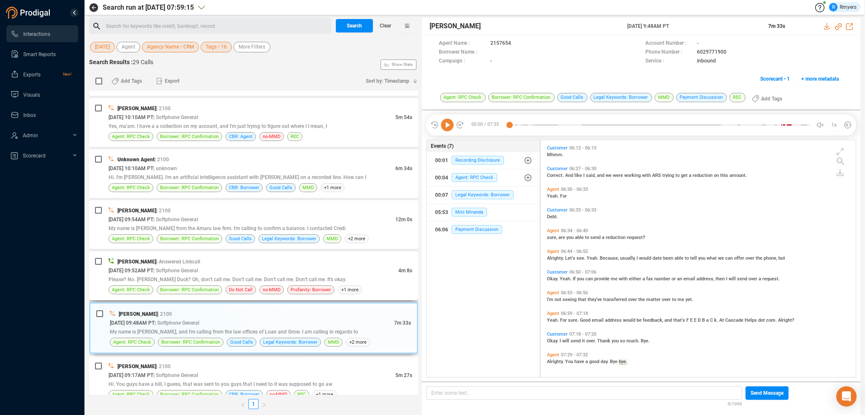
click at [325, 263] on div "[PERSON_NAME] | Answered Linkcall" at bounding box center [261, 261] width 304 height 9
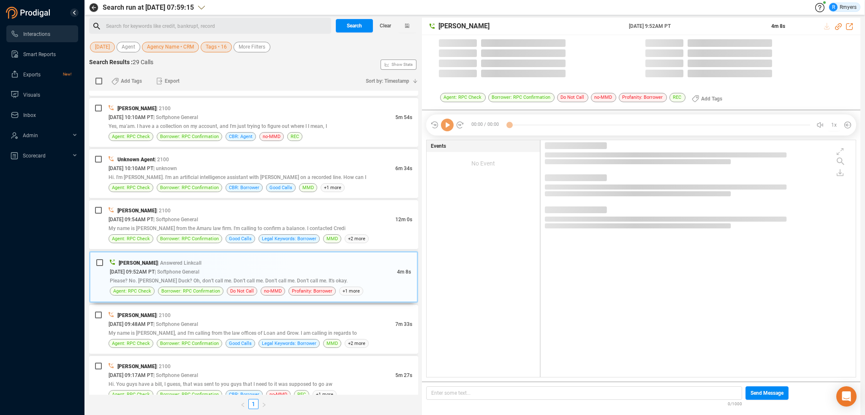
click at [445, 126] on icon at bounding box center [447, 125] width 13 height 13
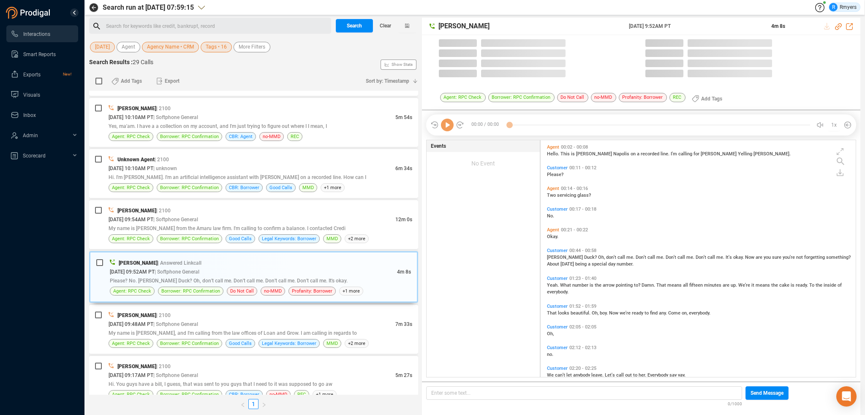
scroll to position [235, 311]
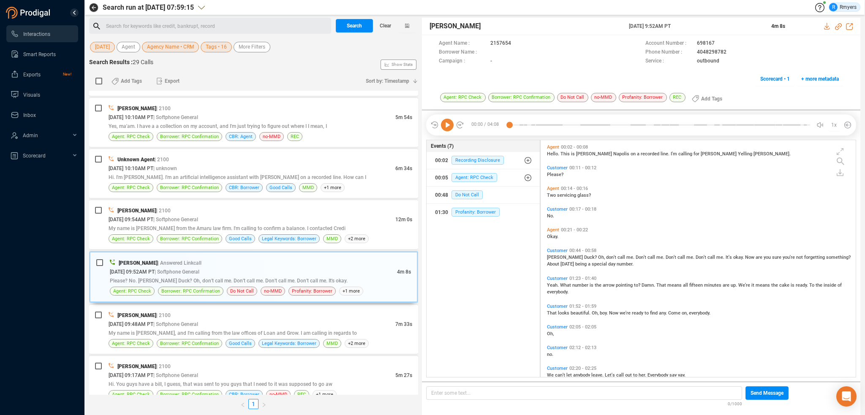
click at [445, 127] on icon at bounding box center [447, 125] width 13 height 13
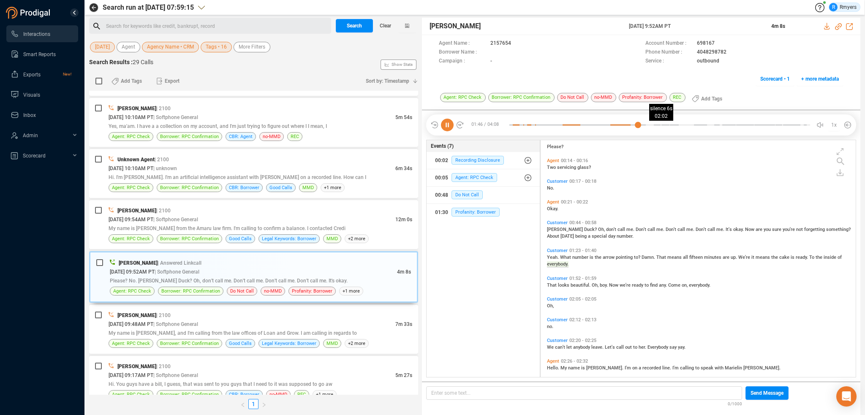
click at [657, 125] on div at bounding box center [659, 125] width 301 height 13
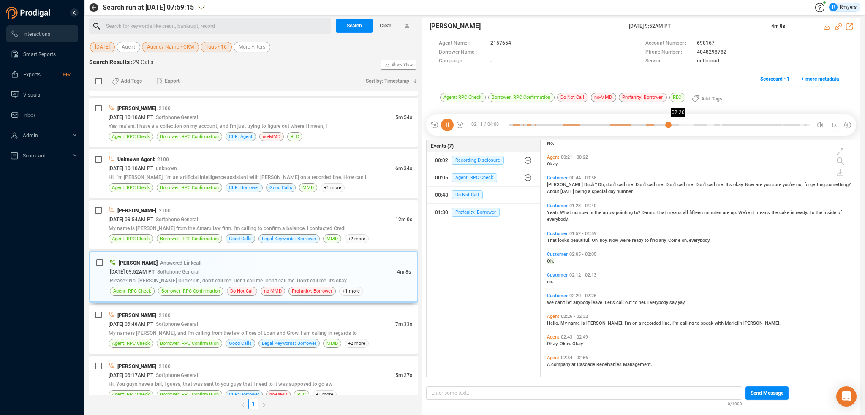
click at [678, 125] on div at bounding box center [659, 125] width 301 height 13
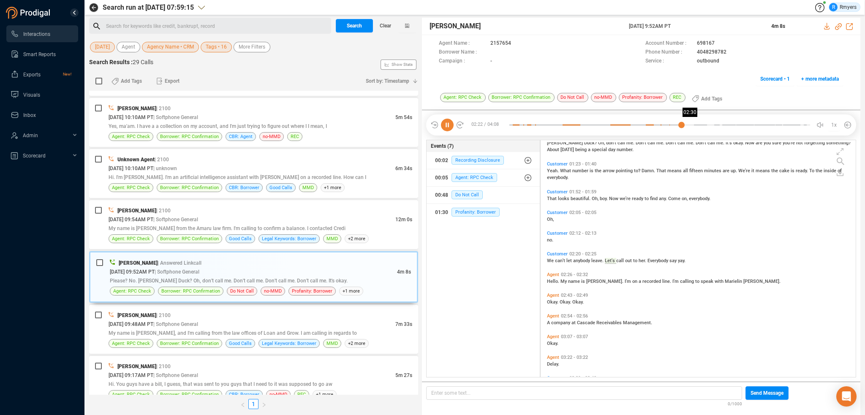
click at [690, 122] on div at bounding box center [659, 125] width 301 height 13
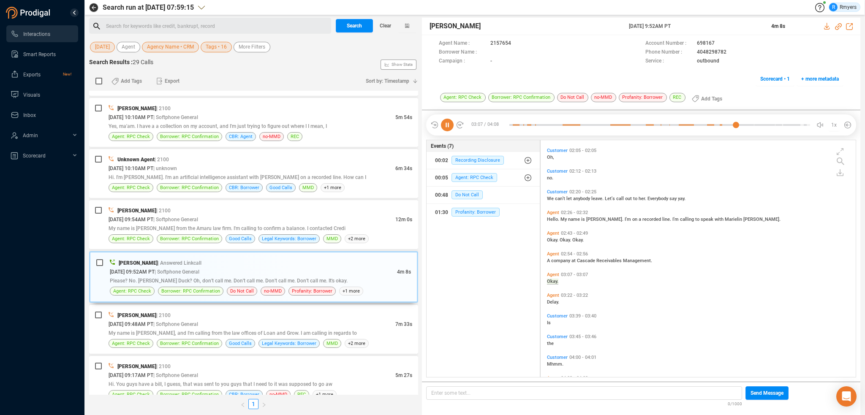
scroll to position [197, 0]
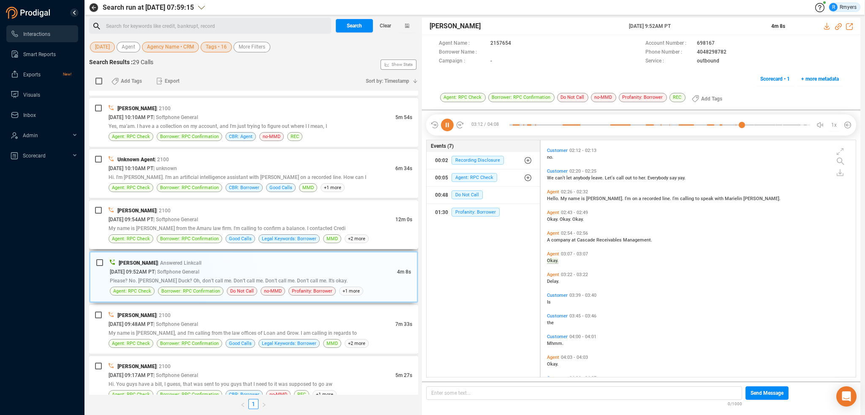
click at [253, 206] on div "[PERSON_NAME] | 2100" at bounding box center [261, 210] width 304 height 9
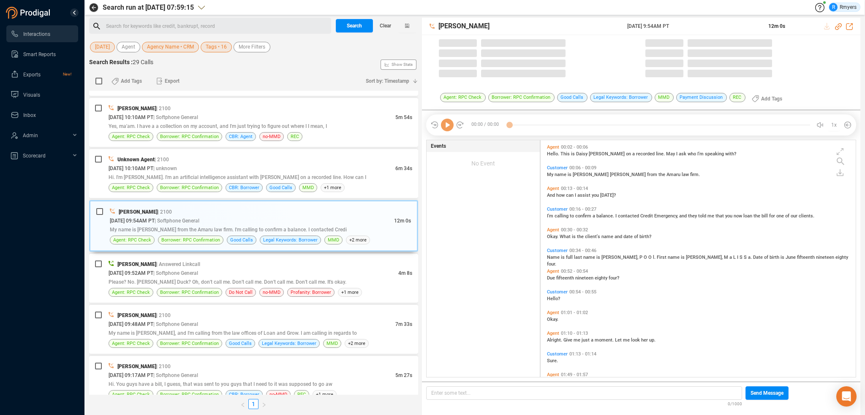
scroll to position [235, 311]
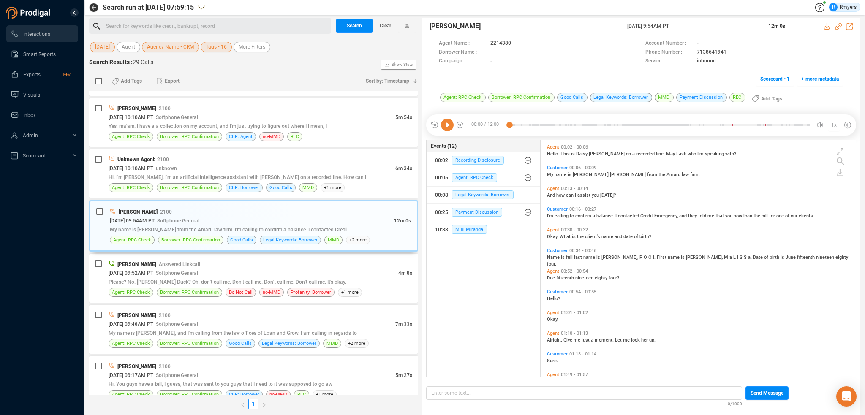
click at [447, 127] on icon at bounding box center [447, 125] width 13 height 13
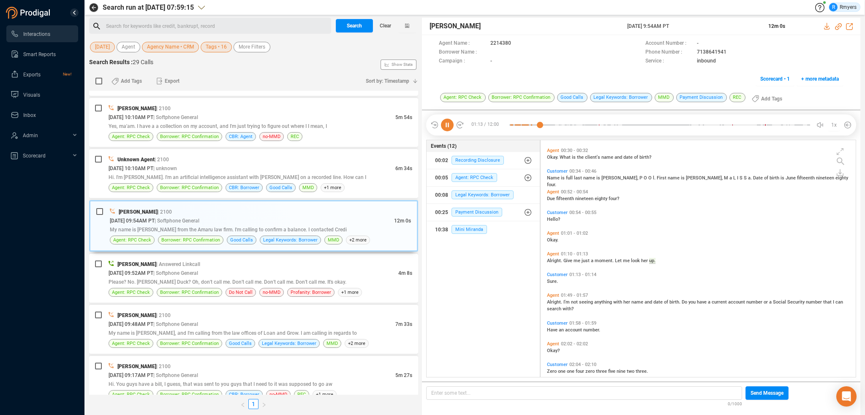
scroll to position [100, 0]
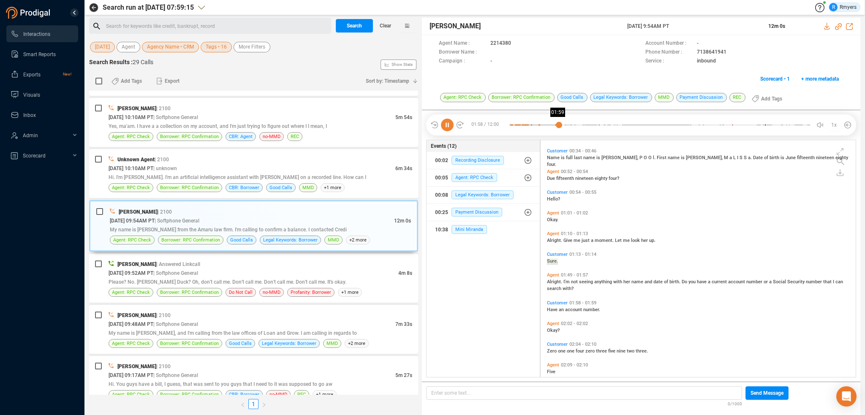
click at [559, 124] on div at bounding box center [659, 125] width 301 height 13
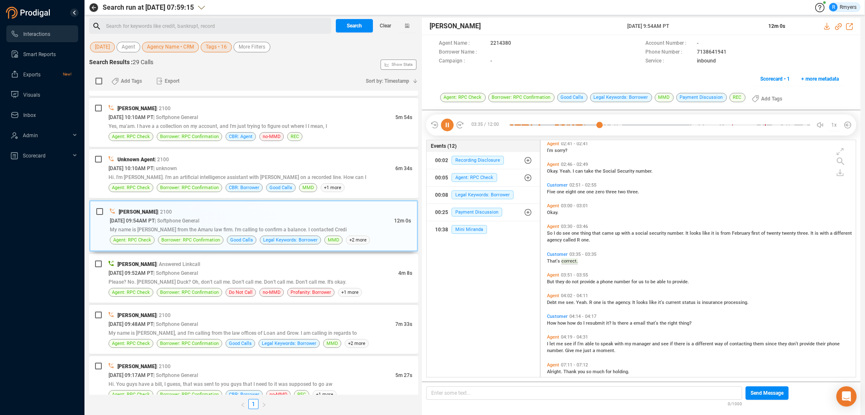
scroll to position [462, 0]
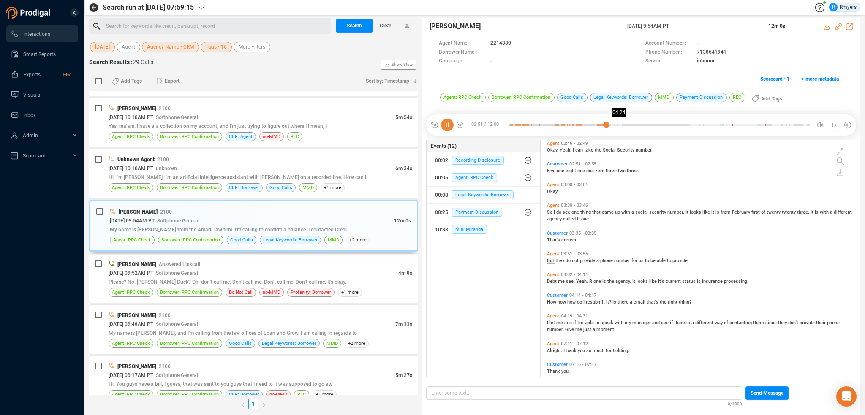
click at [619, 125] on div at bounding box center [659, 125] width 301 height 13
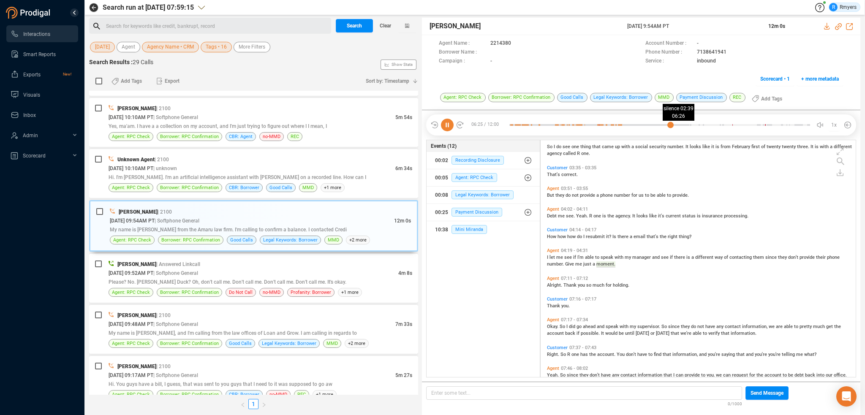
click at [670, 125] on div at bounding box center [659, 125] width 301 height 13
click at [688, 123] on div at bounding box center [659, 125] width 301 height 13
click at [693, 125] on div at bounding box center [659, 125] width 301 height 13
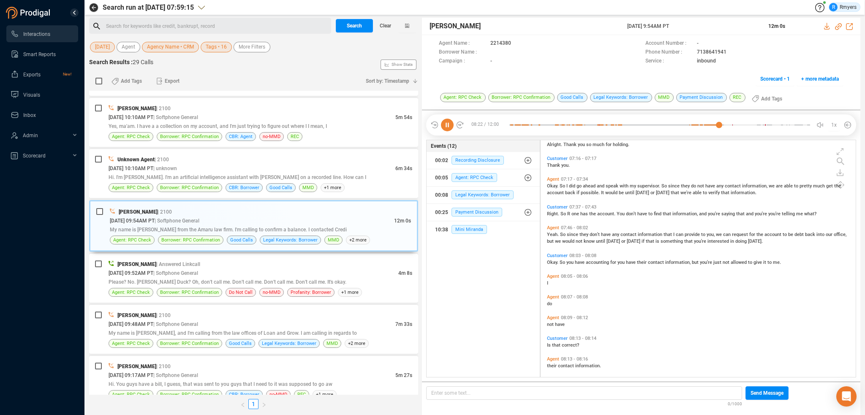
scroll to position [713, 0]
click at [551, 212] on span "Right." at bounding box center [554, 214] width 14 height 5
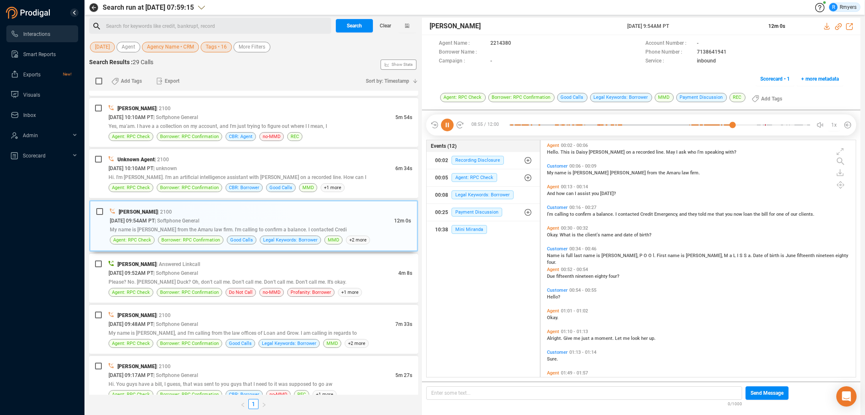
scroll to position [0, 0]
click at [177, 279] on span "Please? No. [PERSON_NAME] Duck? Oh, don't call me. Don't call me. Don't call me…" at bounding box center [228, 282] width 238 height 6
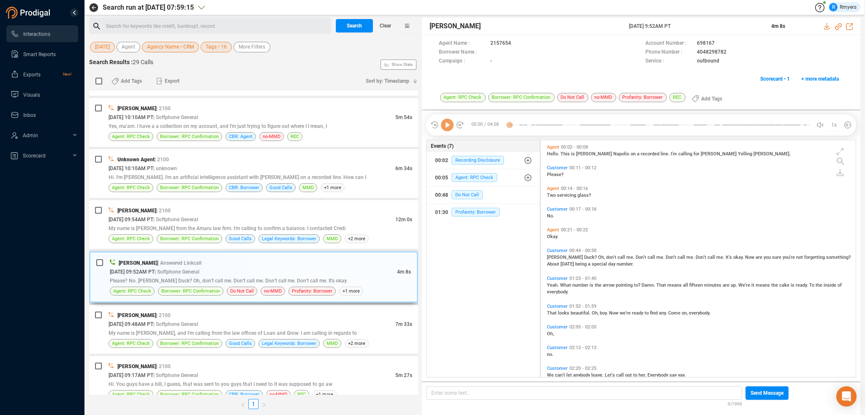
scroll to position [235, 311]
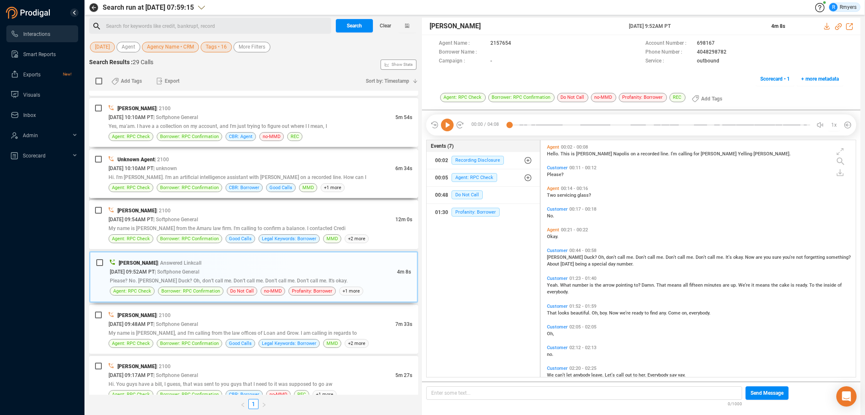
drag, startPoint x: 213, startPoint y: 138, endPoint x: 220, endPoint y: 155, distance: 18.1
click at [213, 138] on div "[PERSON_NAME] | 2100 [DATE] 10:10AM PT | Softphone General 5m 54s Yes, ma'am. I…" at bounding box center [253, 122] width 329 height 49
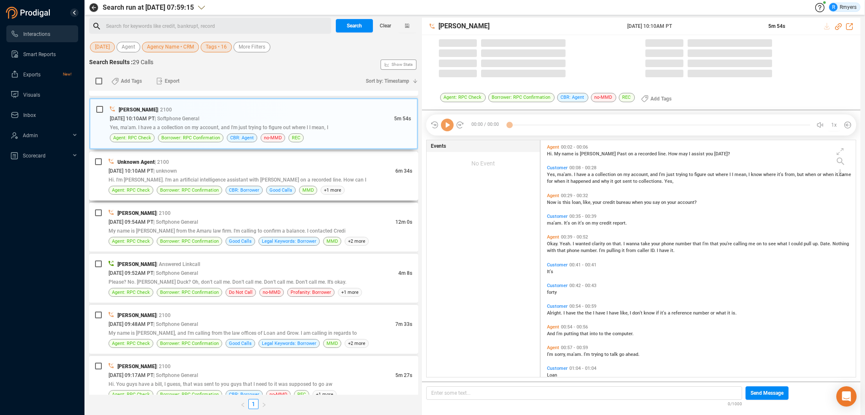
click at [242, 175] on div "Hi. I'm [PERSON_NAME]. I'm an artificial intelligence assistant with [PERSON_NA…" at bounding box center [261, 179] width 304 height 9
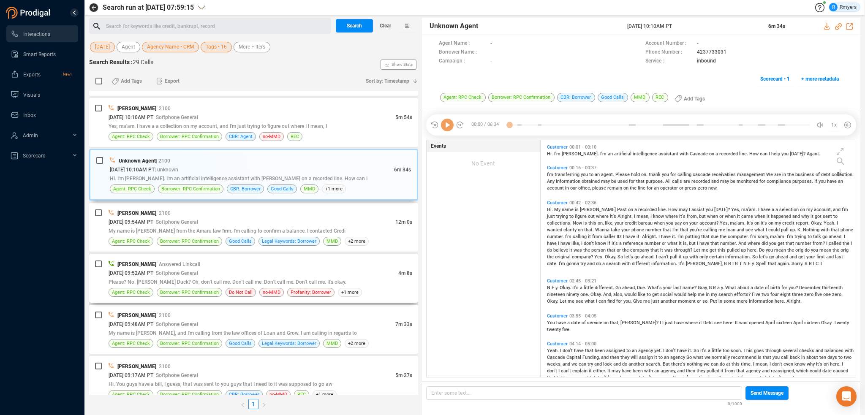
drag, startPoint x: 278, startPoint y: 270, endPoint x: 274, endPoint y: 253, distance: 17.1
click at [277, 265] on div "[PERSON_NAME] | Answered Linkcall [DATE] 09:52AM PT | Softphone General 4m 8s P…" at bounding box center [261, 278] width 304 height 37
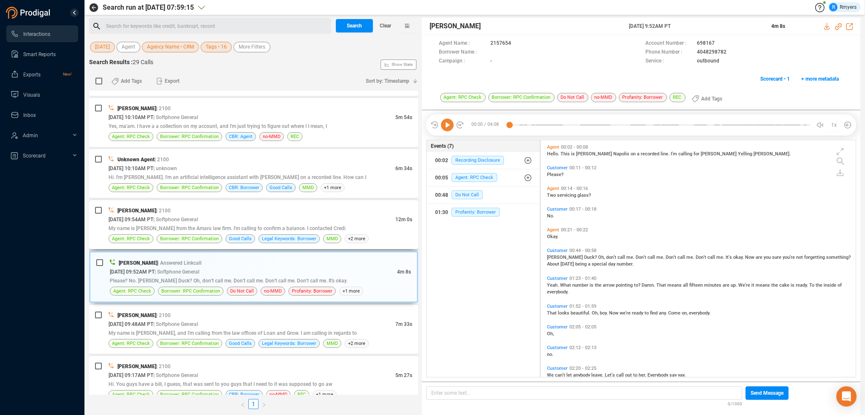
click at [241, 215] on div "[DATE] 09:54AM PT | Softphone General" at bounding box center [252, 219] width 287 height 9
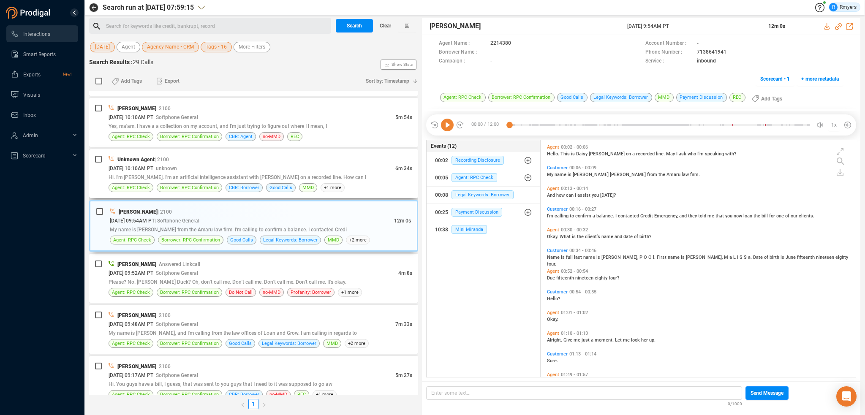
click at [245, 179] on div "Unknown Agent | 2100 [DATE] 10:10AM PT | unknown 6m 34s Hi. I'm [PERSON_NAME]. …" at bounding box center [261, 173] width 304 height 37
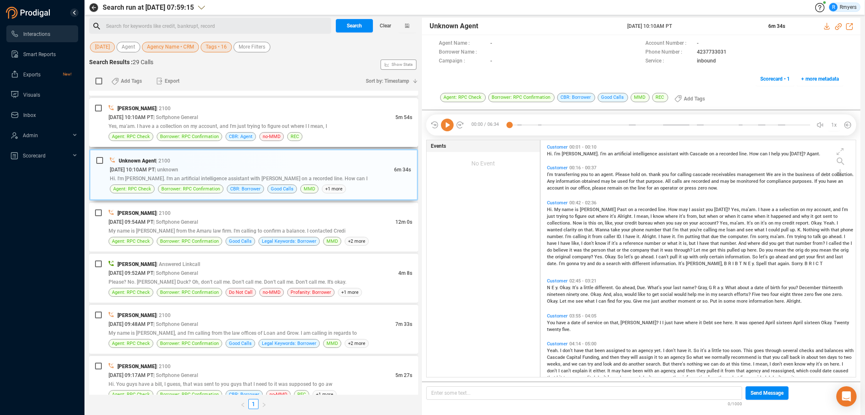
click at [242, 126] on span "Yes, ma'am. I have a a collection on my account, and I'm just trying to figure …" at bounding box center [218, 126] width 218 height 6
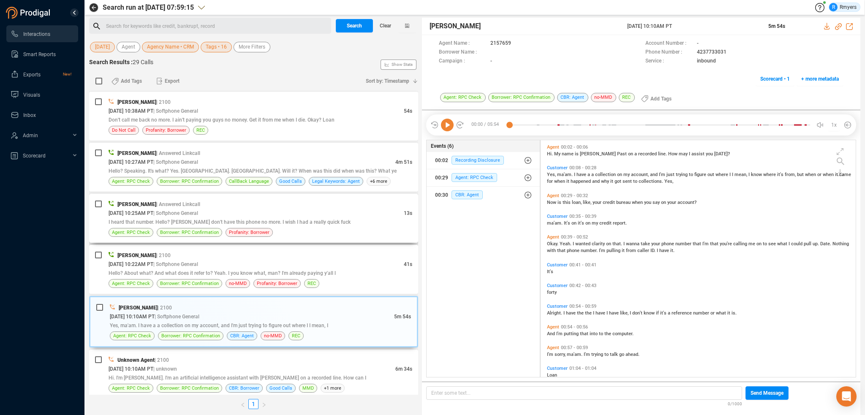
scroll to position [497, 0]
